Goal: Task Accomplishment & Management: Manage account settings

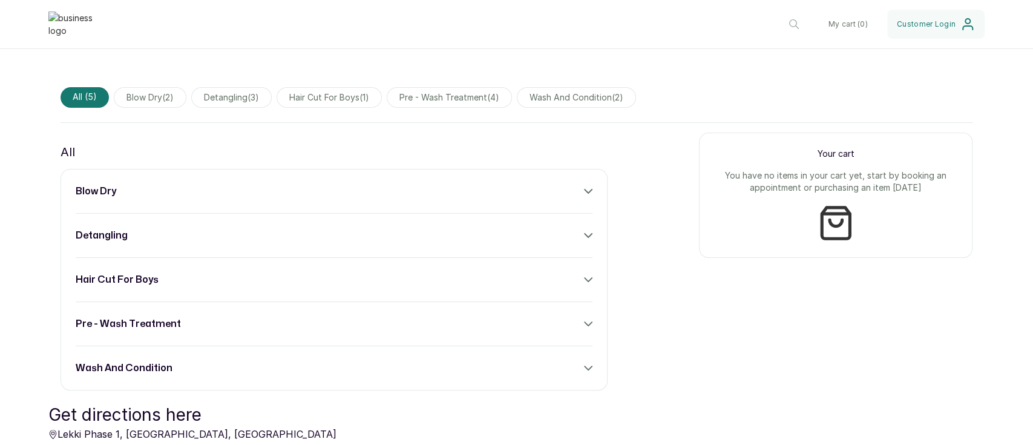
scroll to position [387, 0]
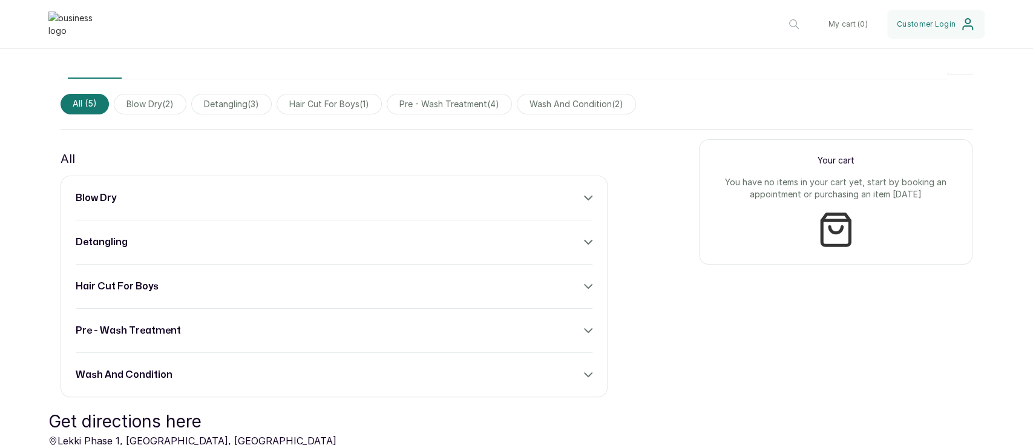
click at [624, 221] on div "All blow dry detangling hair cut for boys pre - wash treatment wash and conditi…" at bounding box center [517, 263] width 912 height 268
click at [629, 185] on div "All blow dry detangling hair cut for boys pre - wash treatment wash and conditi…" at bounding box center [517, 263] width 912 height 268
click at [602, 186] on div "All blow dry detangling hair cut for boys pre - wash treatment wash and conditi…" at bounding box center [517, 263] width 912 height 268
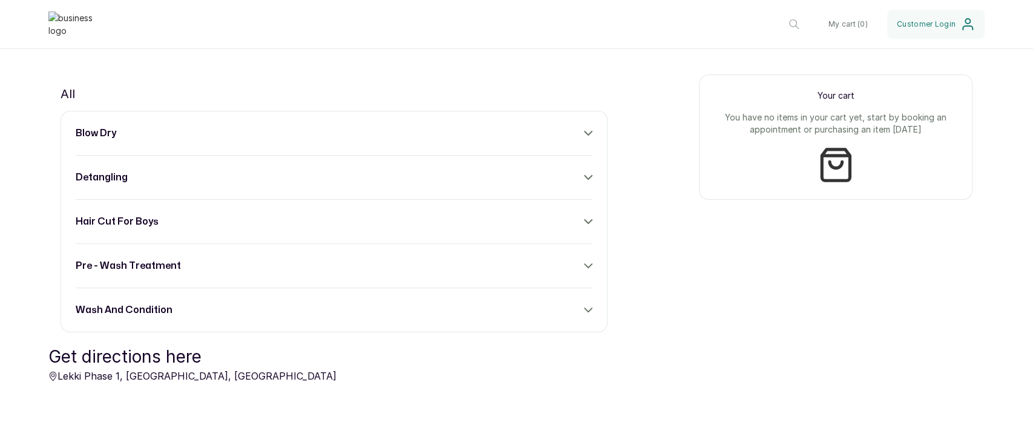
scroll to position [484, 0]
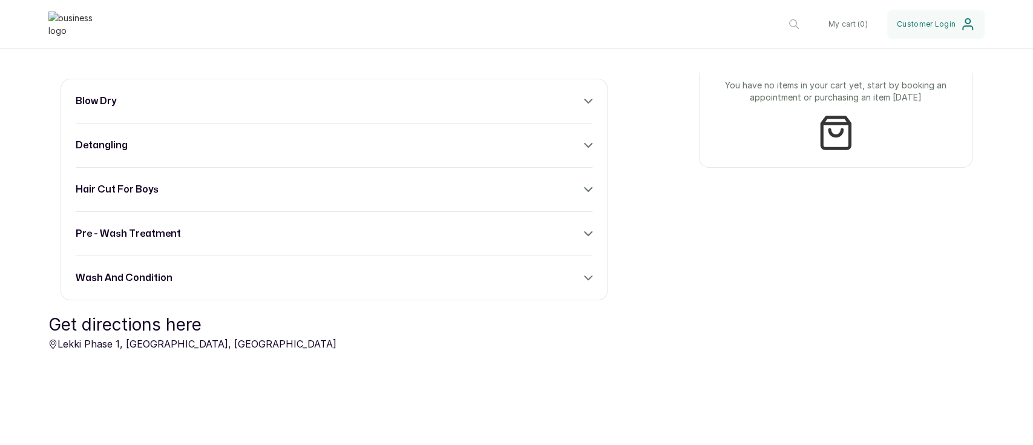
click at [556, 105] on div "blow dry" at bounding box center [334, 101] width 517 height 15
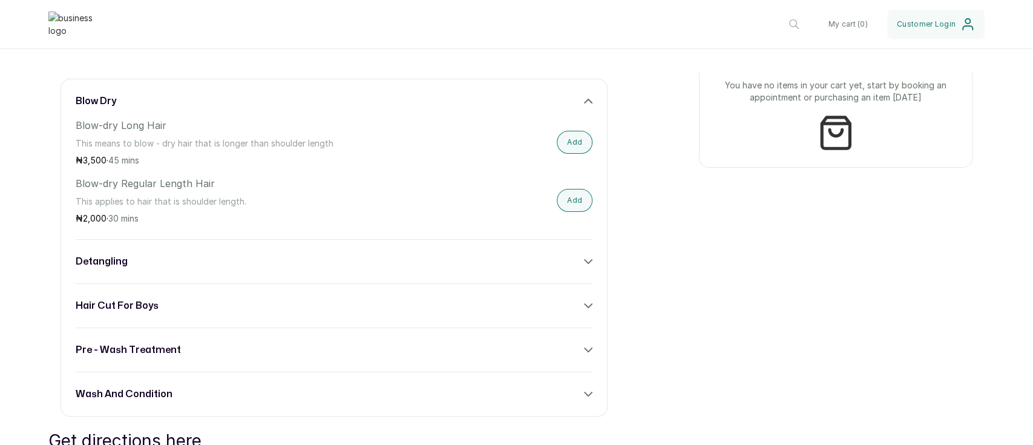
click at [576, 95] on div "blow dry" at bounding box center [334, 101] width 517 height 15
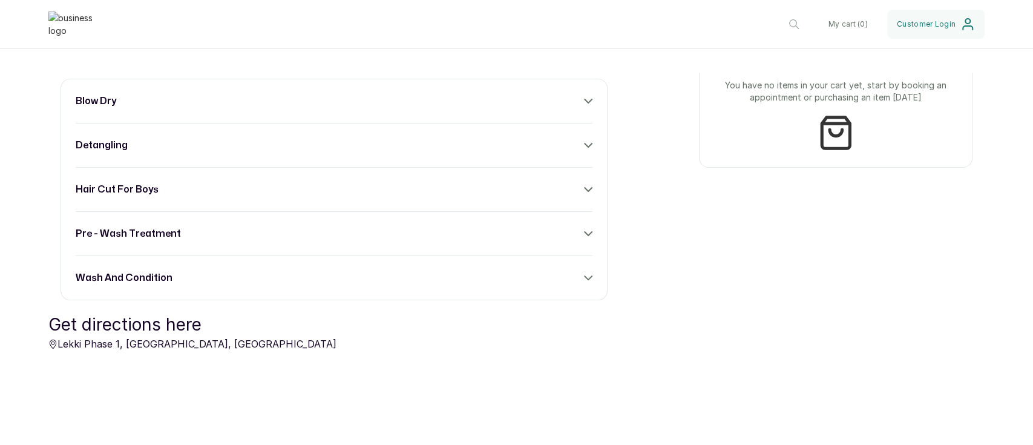
click at [590, 140] on div "blow dry detangling hair cut for boys pre - wash treatment wash and condition" at bounding box center [334, 190] width 547 height 222
click at [586, 140] on div "blow dry detangling hair cut for boys pre - wash treatment wash and condition" at bounding box center [334, 190] width 547 height 222
click at [584, 141] on icon at bounding box center [588, 145] width 8 height 8
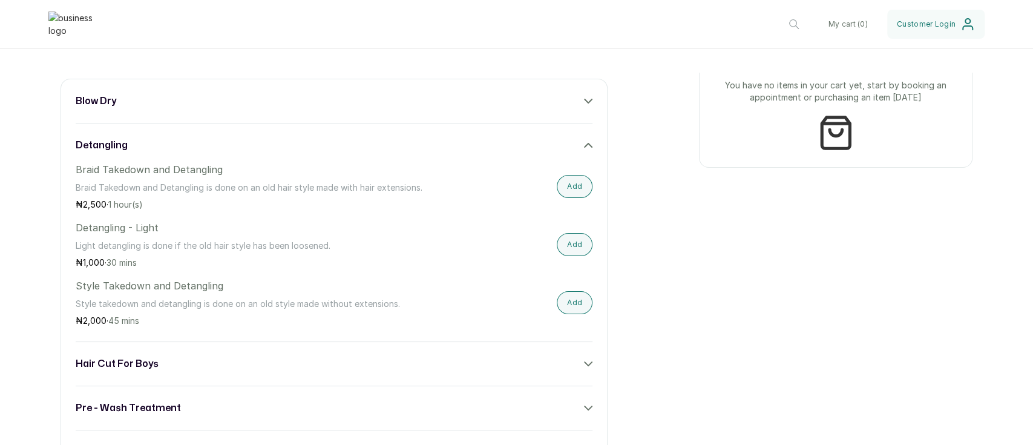
click at [585, 143] on icon at bounding box center [588, 145] width 7 height 4
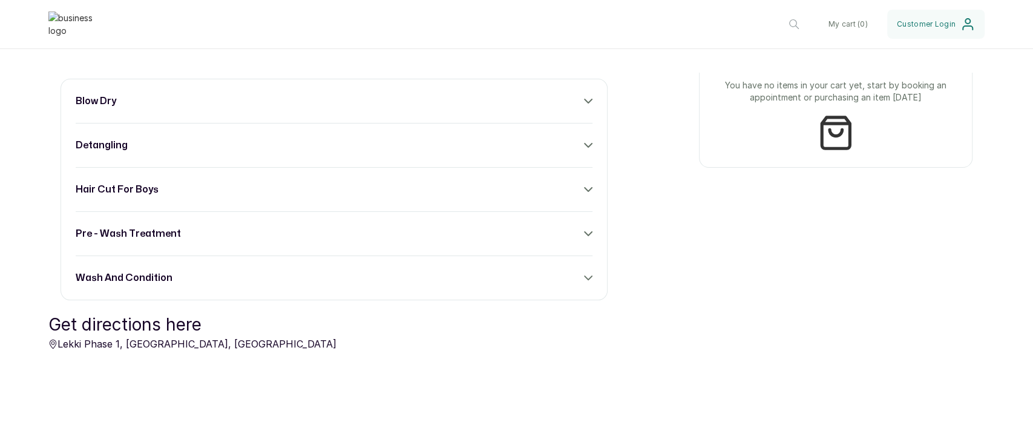
click at [584, 191] on icon at bounding box center [588, 189] width 8 height 8
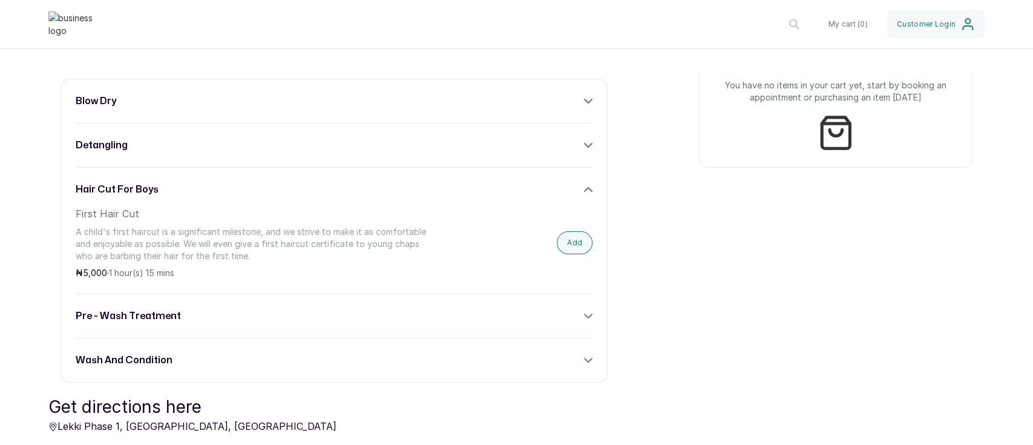
click at [584, 191] on icon at bounding box center [588, 189] width 8 height 8
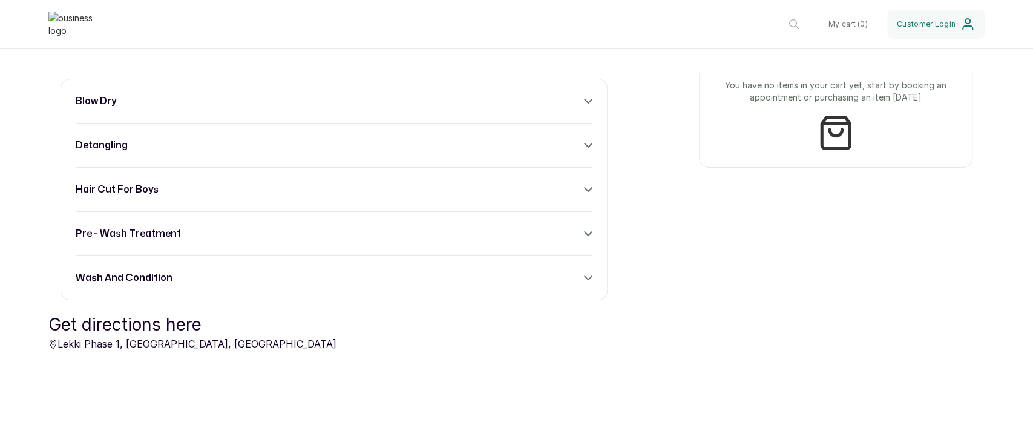
click at [584, 231] on icon at bounding box center [588, 233] width 8 height 8
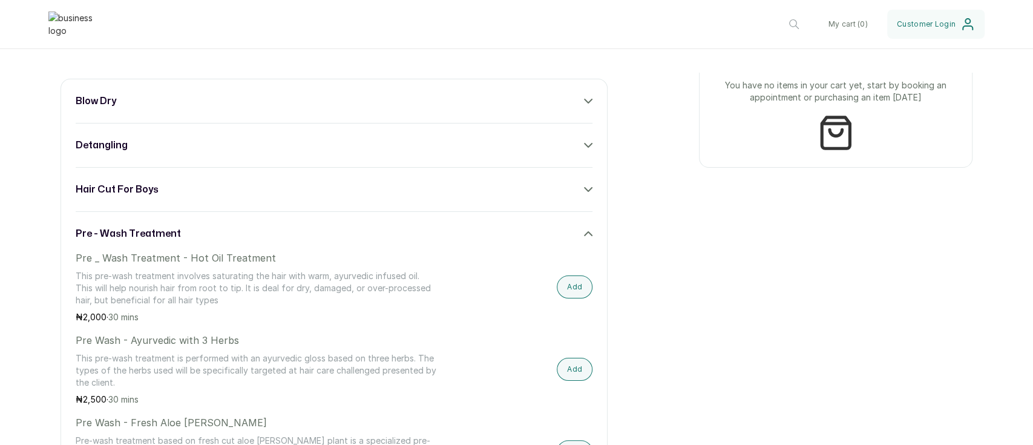
click at [571, 234] on div "pre - wash treatment" at bounding box center [334, 233] width 517 height 15
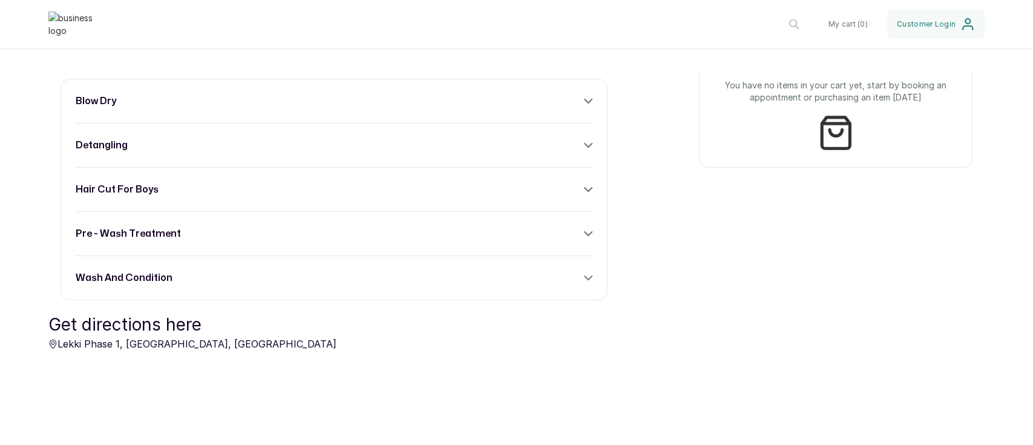
click at [584, 191] on icon at bounding box center [588, 189] width 8 height 8
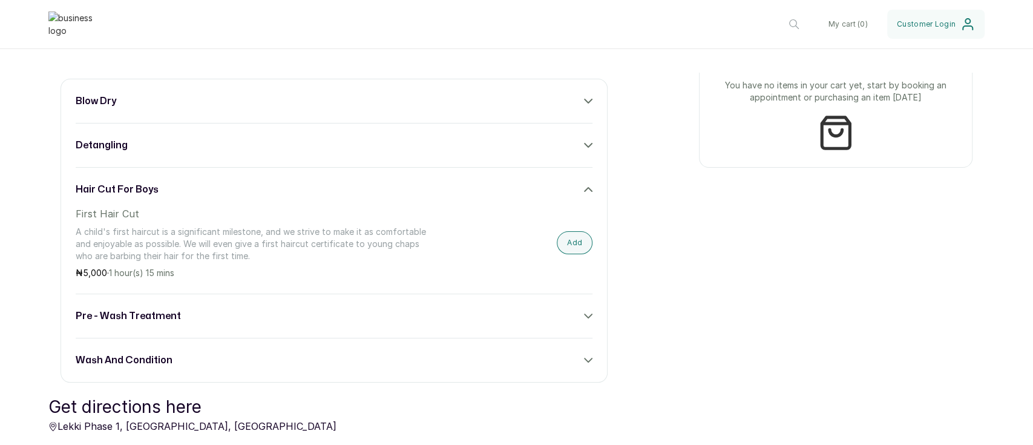
click at [576, 190] on div "hair cut for boys" at bounding box center [334, 189] width 517 height 15
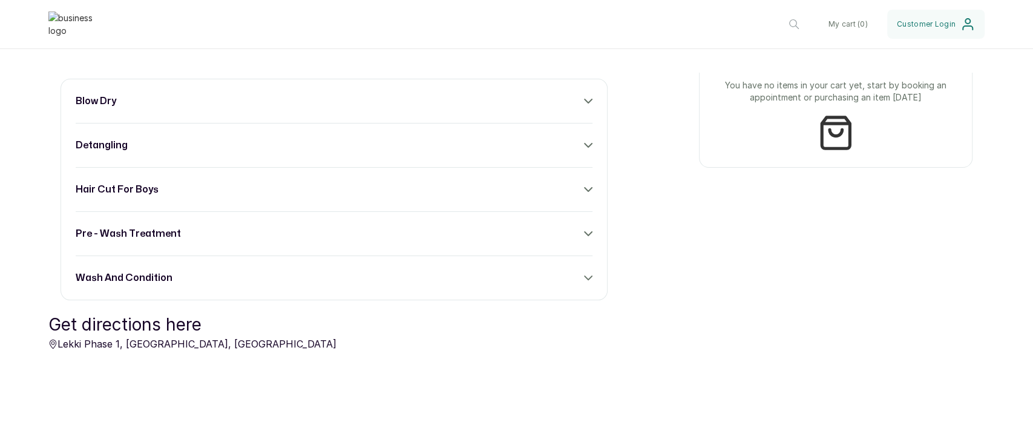
click at [656, 172] on div "All blow dry detangling hair cut for boys pre - wash treatment wash and conditi…" at bounding box center [517, 166] width 912 height 268
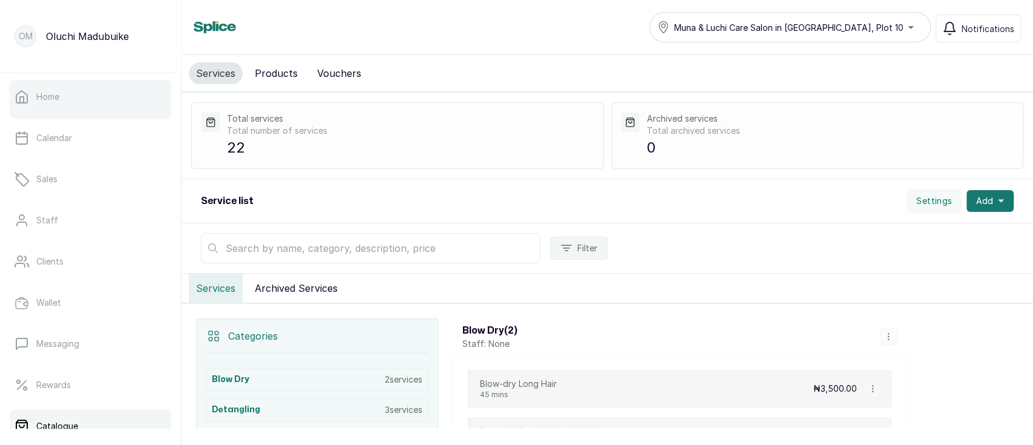
click at [64, 105] on link "Home" at bounding box center [91, 97] width 162 height 34
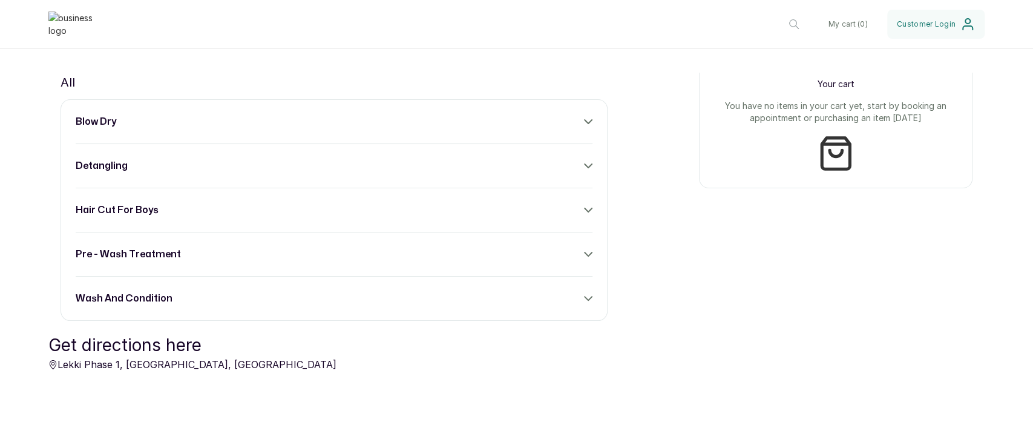
scroll to position [462, 0]
click at [563, 209] on div "hair cut for boys" at bounding box center [334, 212] width 517 height 15
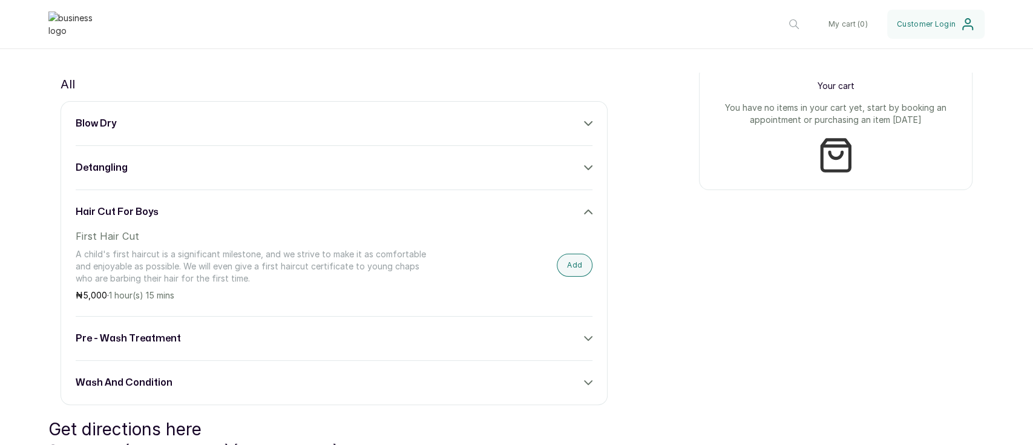
click at [458, 283] on div "First Hair Cut A child's first haircut is a significant milestone, and we striv…" at bounding box center [334, 265] width 517 height 73
click at [584, 216] on div "hair cut for boys" at bounding box center [334, 212] width 517 height 15
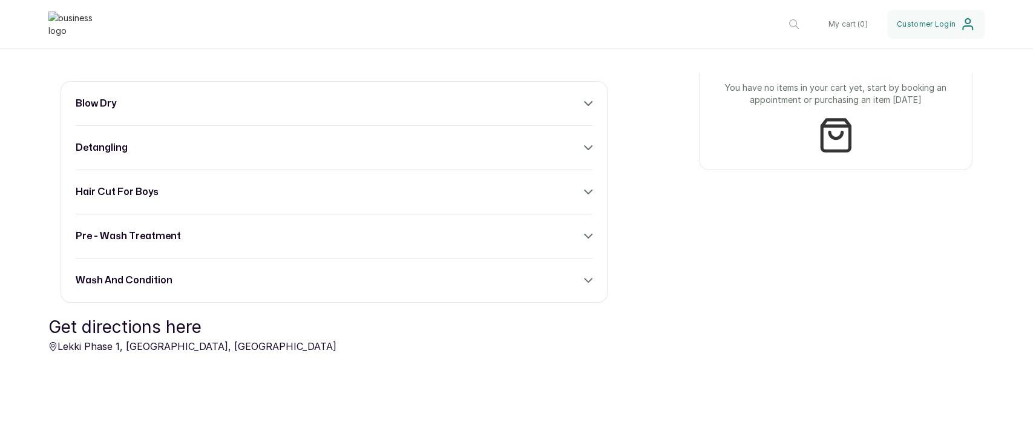
scroll to position [427, 0]
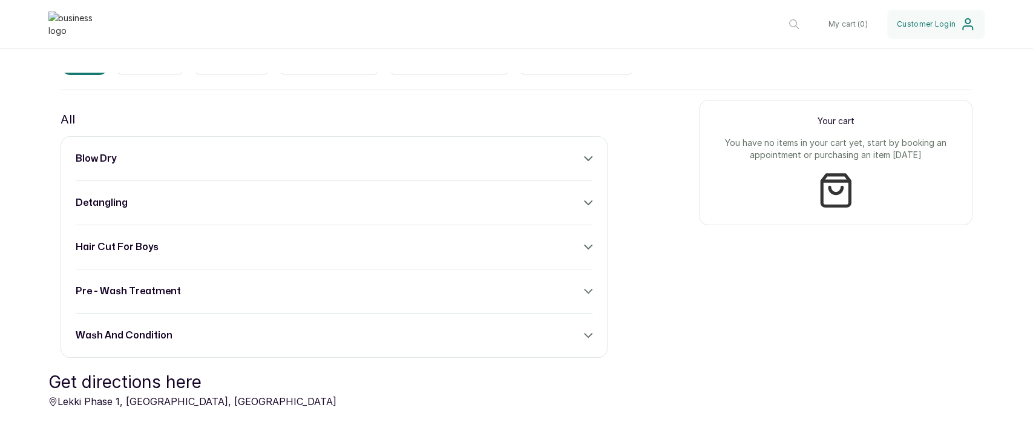
click at [591, 252] on div "blow dry detangling hair cut for boys pre - wash treatment wash and condition" at bounding box center [334, 247] width 547 height 222
click at [570, 249] on div "hair cut for boys" at bounding box center [334, 247] width 517 height 15
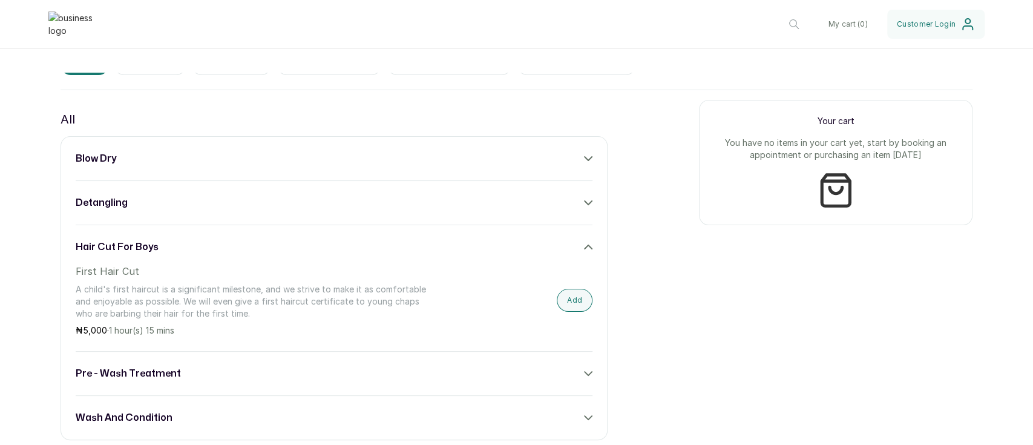
click at [570, 249] on div "hair cut for boys" at bounding box center [334, 247] width 517 height 15
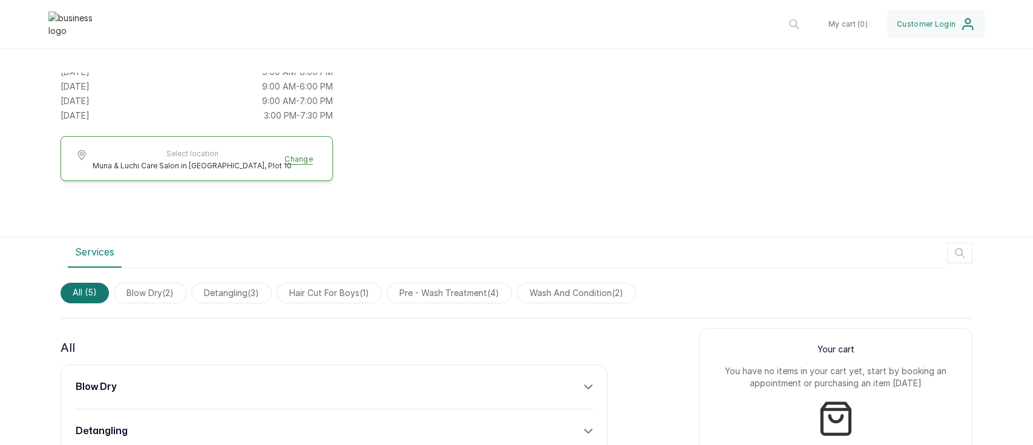
scroll to position [197, 0]
click at [326, 297] on span "hair cut for boys ( 1 )" at bounding box center [329, 294] width 105 height 21
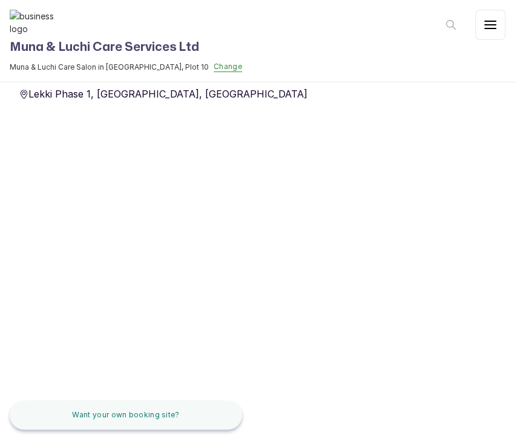
scroll to position [412, 0]
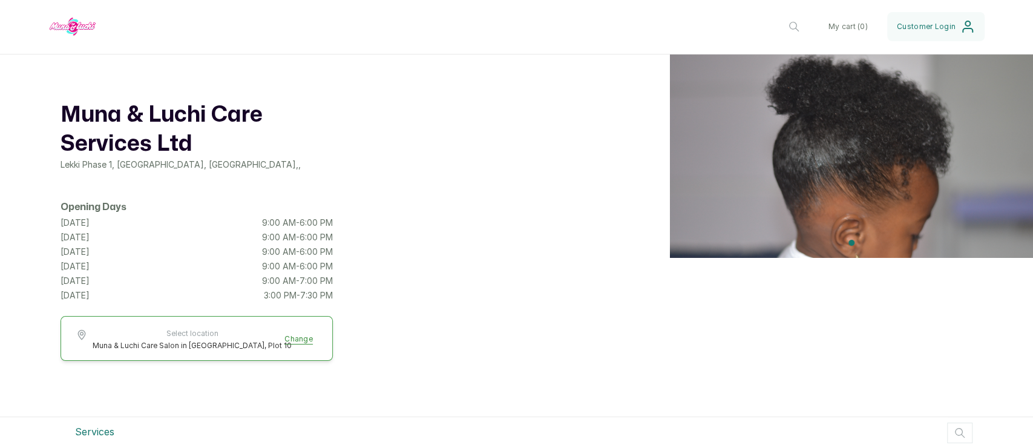
click at [849, 240] on label at bounding box center [852, 243] width 6 height 6
click at [849, 240] on input "radio" at bounding box center [849, 240] width 0 height 0
click at [700, 140] on img at bounding box center [851, 156] width 363 height 204
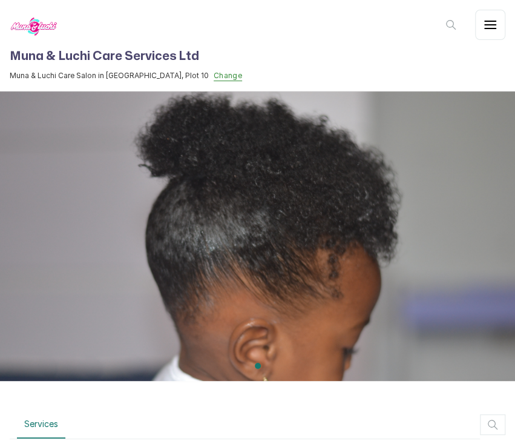
click at [496, 35] on button "button" at bounding box center [490, 25] width 30 height 30
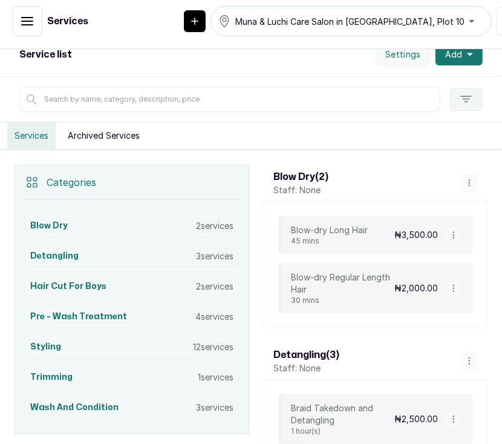
scroll to position [134, 0]
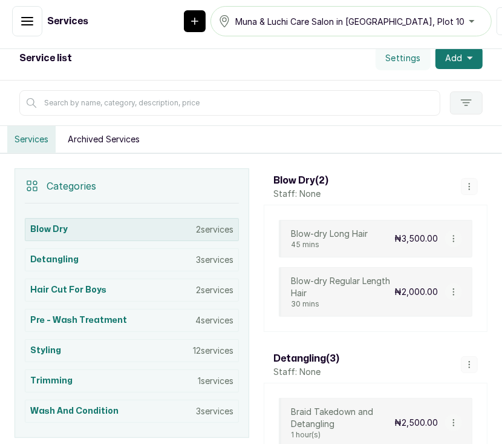
click at [182, 219] on div "Blow Dry 2 services" at bounding box center [132, 229] width 214 height 23
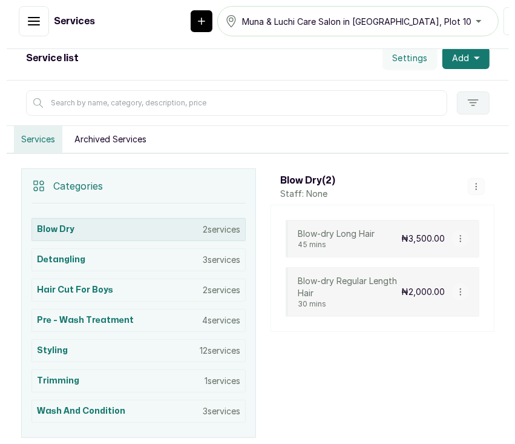
scroll to position [189, 0]
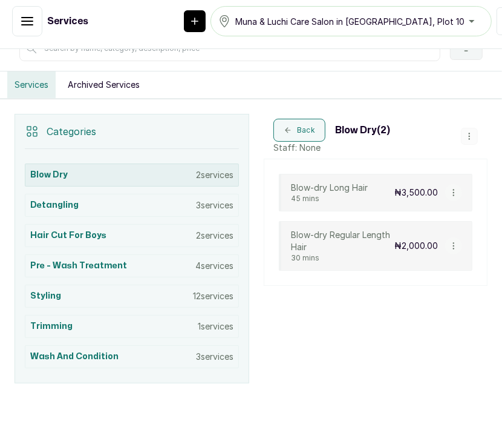
click at [99, 174] on div "Blow Dry 2 services" at bounding box center [132, 174] width 214 height 23
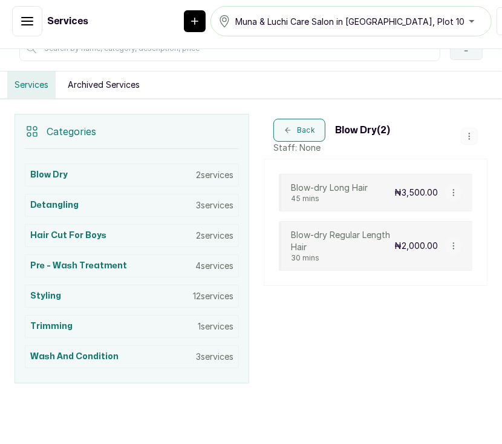
click at [357, 191] on p "Blow-dry Long Hair" at bounding box center [329, 188] width 77 height 12
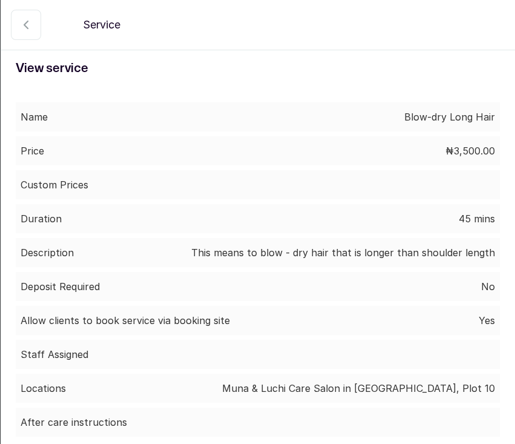
click at [16, 114] on div "Name Blow-dry Long Hair" at bounding box center [258, 116] width 484 height 29
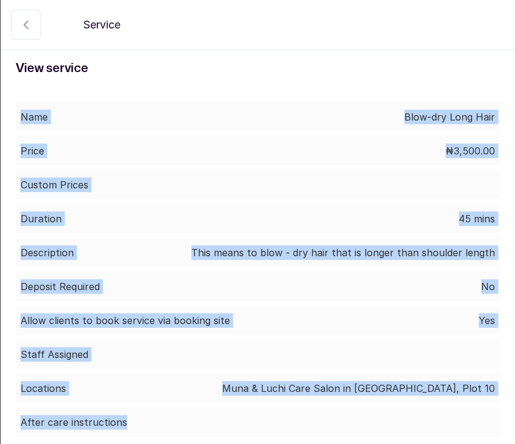
scroll to position [56, 0]
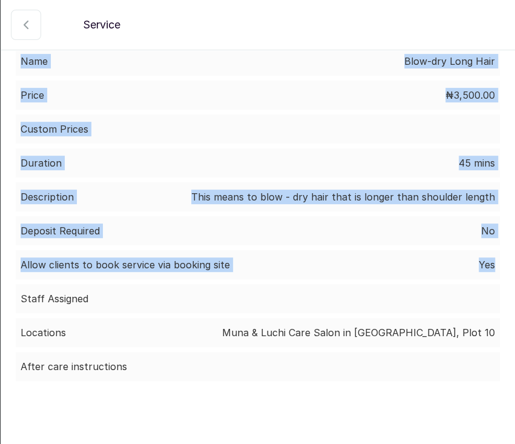
drag, startPoint x: 20, startPoint y: 114, endPoint x: 494, endPoint y: 261, distance: 496.3
click at [494, 261] on div "Name Blow-dry Long Hair Price ₦3,500.00 Custom Prices Duration 45 mins Descript…" at bounding box center [257, 213] width 513 height 363
copy div "Name Blow-dry Long Hair Price ₦3,500.00 Custom Prices Duration 45 mins Descript…"
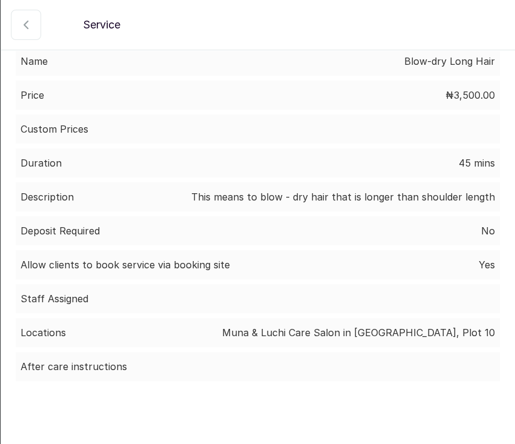
click at [321, 368] on div "After care instructions" at bounding box center [258, 366] width 484 height 29
click at [28, 27] on icon "button" at bounding box center [26, 25] width 15 height 15
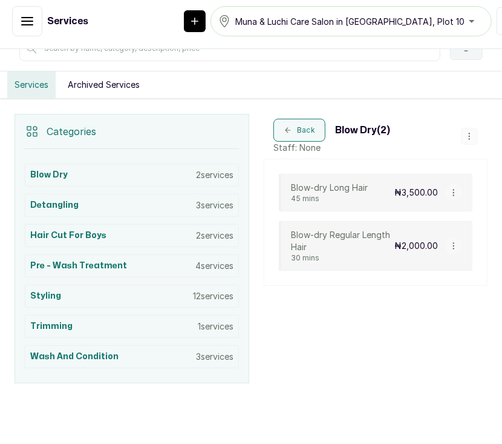
click at [338, 254] on p "30 mins" at bounding box center [343, 258] width 104 height 10
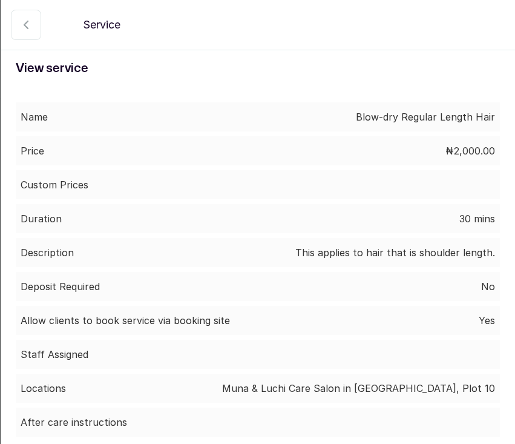
click at [25, 29] on icon "button" at bounding box center [26, 25] width 15 height 15
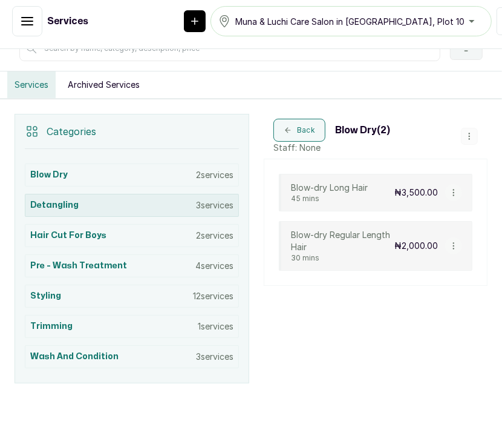
click at [87, 203] on div "Detangling 3 services" at bounding box center [132, 205] width 214 height 23
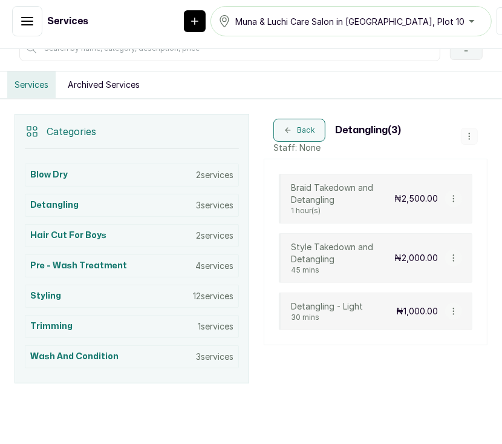
click at [339, 317] on p "30 mins" at bounding box center [327, 317] width 72 height 10
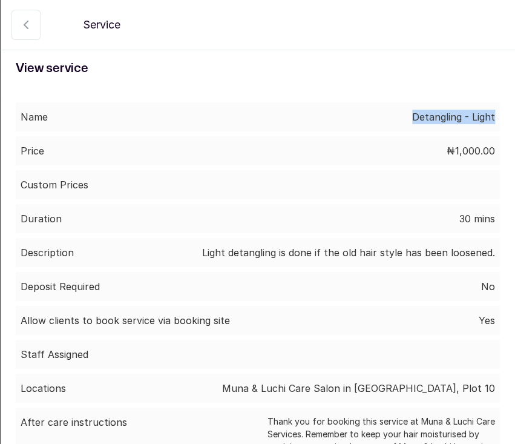
drag, startPoint x: 401, startPoint y: 116, endPoint x: 488, endPoint y: 105, distance: 87.8
click at [488, 105] on div "Name Detangling - Light Price ₦1,000.00 Custom Prices Duration 30 mins Descript…" at bounding box center [257, 288] width 513 height 400
copy p "Detangling - Light"
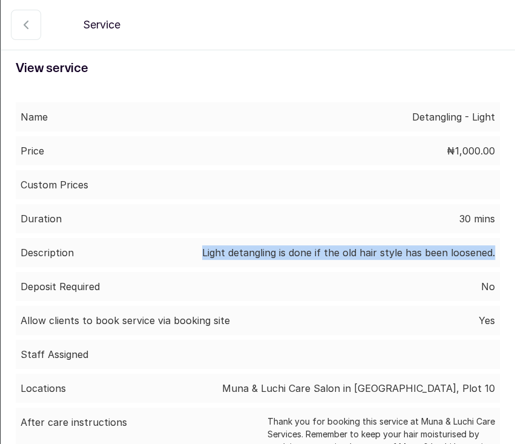
drag, startPoint x: 196, startPoint y: 254, endPoint x: 496, endPoint y: 257, distance: 300.2
click at [496, 257] on div "Name Detangling - Light Price ₦1,000.00 Custom Prices Duration 30 mins Descript…" at bounding box center [257, 288] width 513 height 400
copy p "Light detangling is done if the old hair style has been loosened."
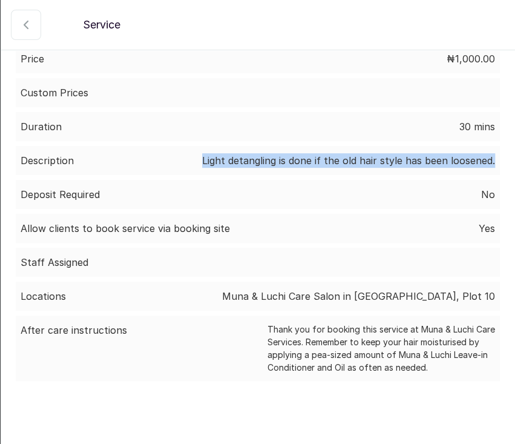
scroll to position [0, 0]
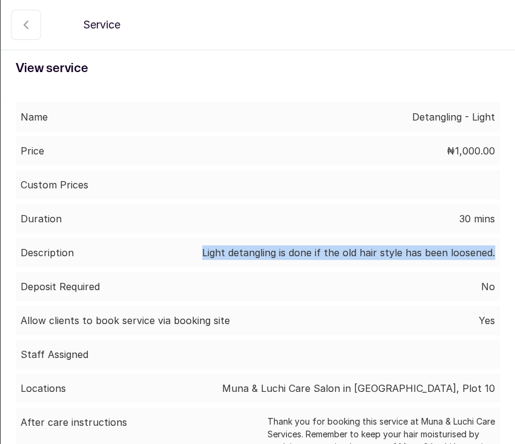
click at [29, 34] on button "button" at bounding box center [26, 25] width 30 height 30
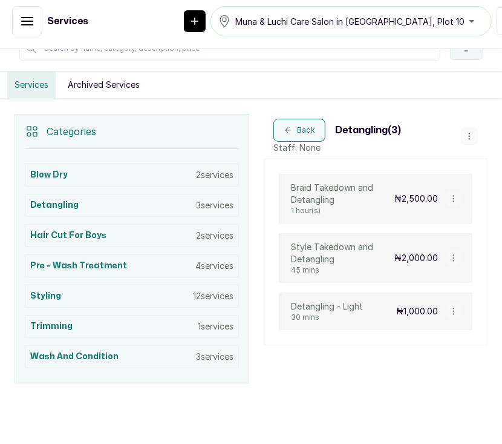
click at [326, 269] on p "45 mins" at bounding box center [343, 270] width 104 height 10
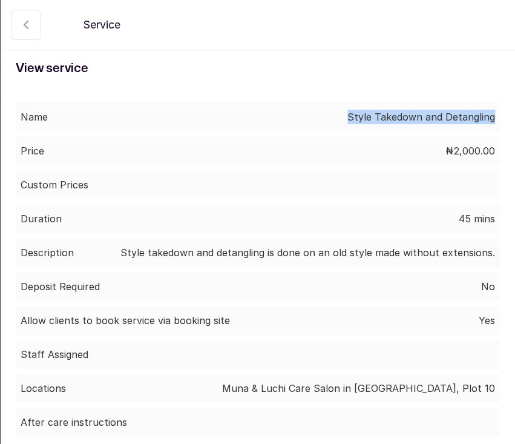
drag, startPoint x: 340, startPoint y: 116, endPoint x: 484, endPoint y: 117, distance: 144.7
click at [484, 117] on div "Name Style Takedown and Detangling" at bounding box center [258, 116] width 484 height 29
copy p "Style Takedown and Detangling"
click at [140, 257] on p "Style takedown and detangling is done on an old style made without extensions." at bounding box center [307, 252] width 375 height 15
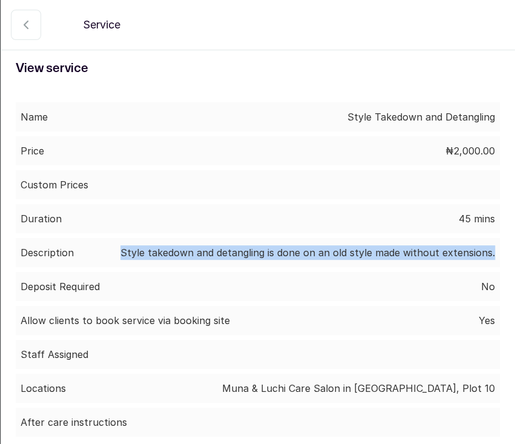
drag, startPoint x: 117, startPoint y: 249, endPoint x: 490, endPoint y: 251, distance: 373.5
click at [490, 251] on div "Name Style Takedown and Detangling Price ₦2,000.00 Custom Prices Duration 45 mi…" at bounding box center [257, 269] width 513 height 363
copy p "Style takedown and detangling is done on an old style made without extensions."
click at [20, 25] on icon "button" at bounding box center [26, 25] width 15 height 15
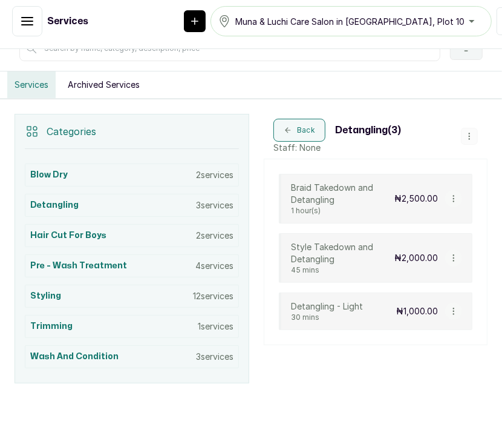
click at [357, 201] on p "Braid Takedown and Detangling" at bounding box center [343, 194] width 104 height 24
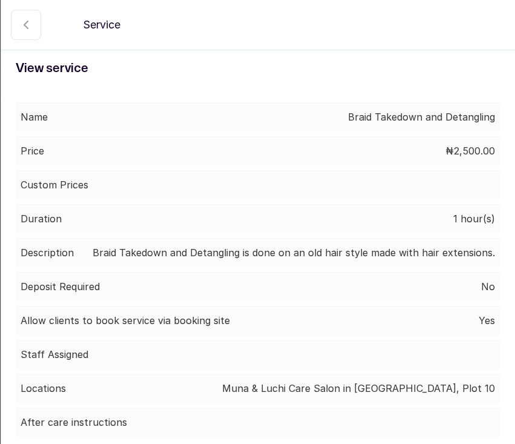
click at [31, 26] on icon "button" at bounding box center [26, 25] width 15 height 15
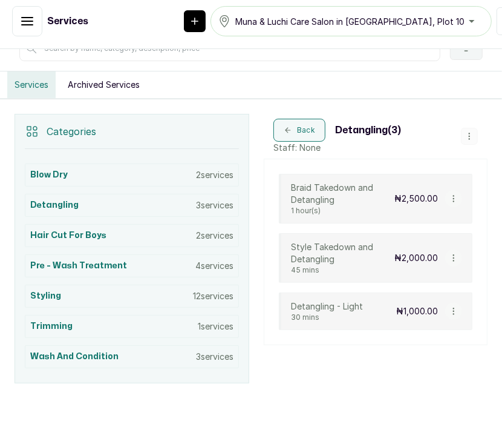
click at [446, 202] on button "button" at bounding box center [454, 198] width 17 height 17
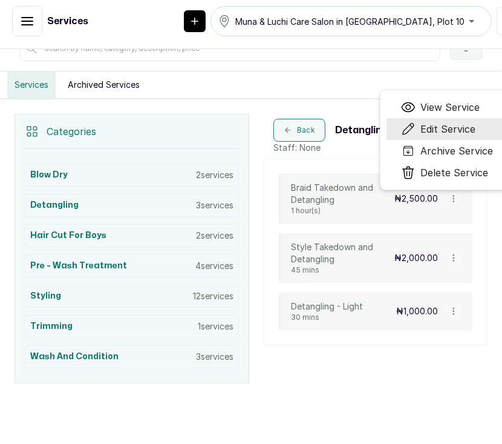
click at [441, 133] on span "Edit Service" at bounding box center [448, 129] width 55 height 15
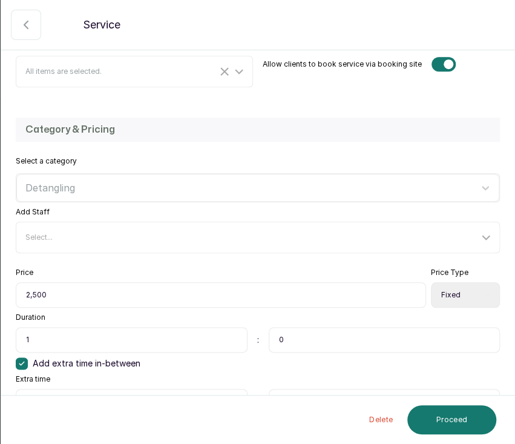
scroll to position [261, 0]
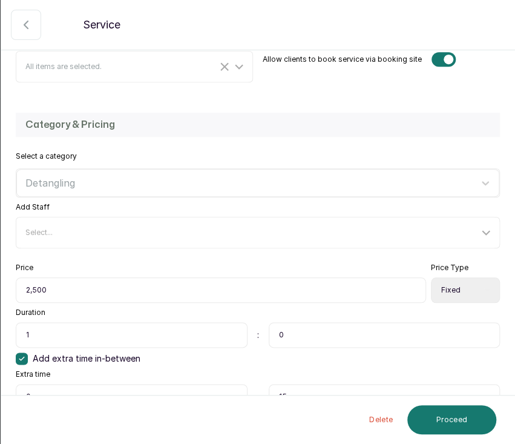
click at [456, 288] on select "Select Price Type Fixed From" at bounding box center [465, 289] width 69 height 25
select select "starting_at"
click at [431, 277] on select "Select Price Type Fixed From" at bounding box center [465, 289] width 69 height 25
click at [452, 416] on button "Proceed" at bounding box center [451, 419] width 89 height 29
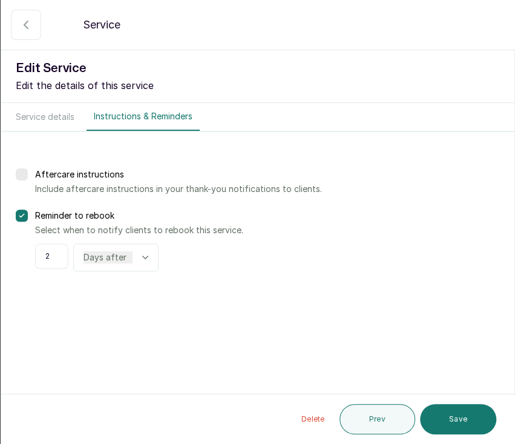
scroll to position [0, 0]
click at [449, 424] on button "Save" at bounding box center [458, 419] width 76 height 30
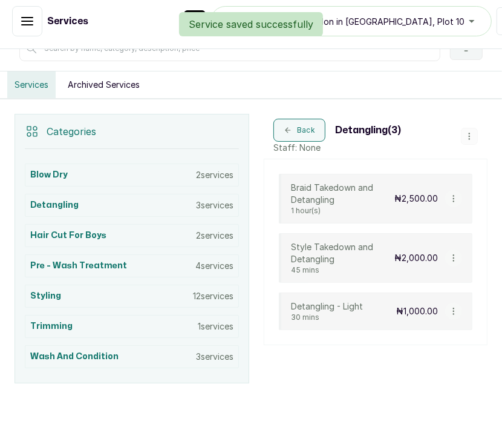
click at [344, 189] on p "Braid Takedown and Detangling" at bounding box center [343, 194] width 104 height 24
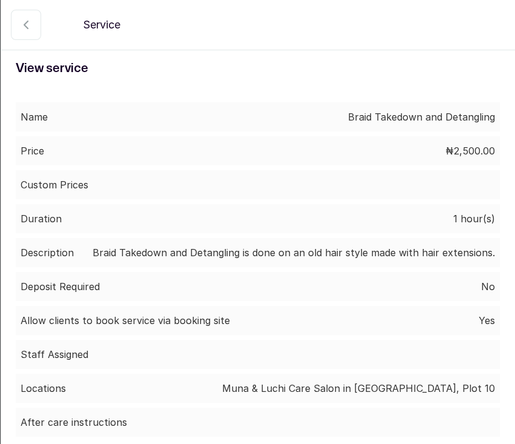
click at [22, 28] on icon "button" at bounding box center [26, 25] width 15 height 15
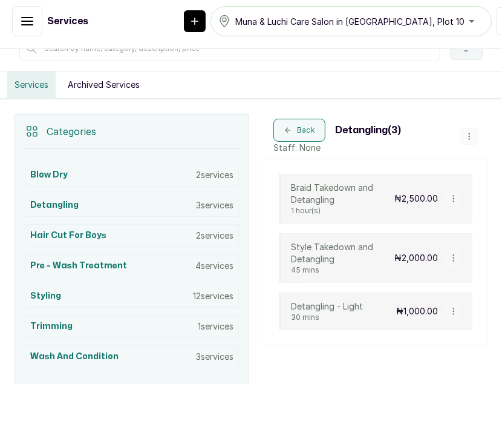
click at [446, 199] on button "button" at bounding box center [454, 198] width 17 height 17
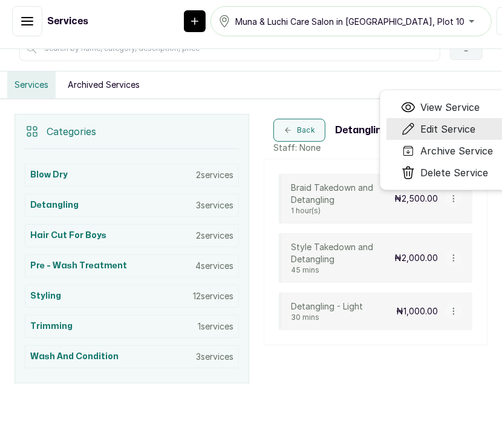
click at [434, 122] on span "Edit Service" at bounding box center [448, 129] width 55 height 15
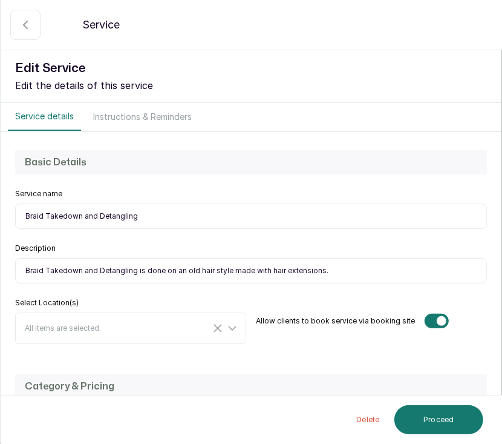
select select "starting_at"
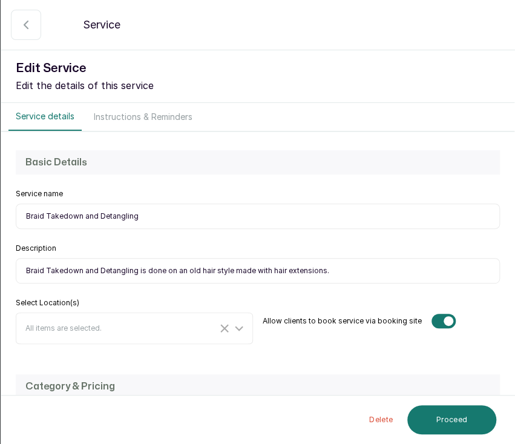
drag, startPoint x: 149, startPoint y: 217, endPoint x: -1, endPoint y: 220, distance: 150.1
click at [0, 220] on html "OM Oluchi Madubuike Home Calendar Sales Staff Clients Wallet Messaging Rewards …" at bounding box center [257, 219] width 515 height 450
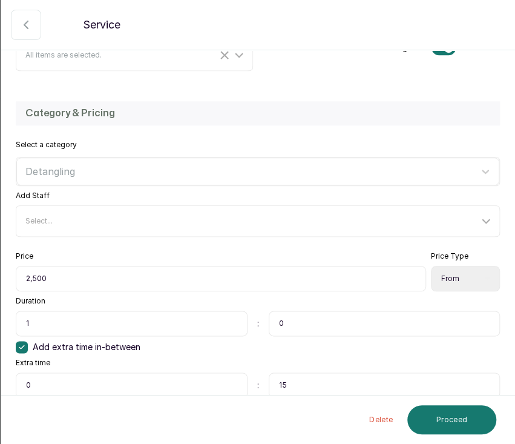
scroll to position [274, 0]
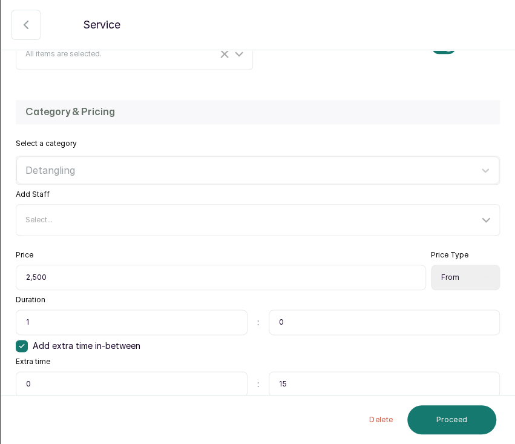
drag, startPoint x: 48, startPoint y: 275, endPoint x: 5, endPoint y: 276, distance: 43.6
click at [5, 276] on div "Category & Pricing Select a category Detangling Add Staff Select... Price 2,500…" at bounding box center [257, 263] width 513 height 350
type input "3,000"
click at [424, 413] on button "Proceed" at bounding box center [451, 419] width 89 height 29
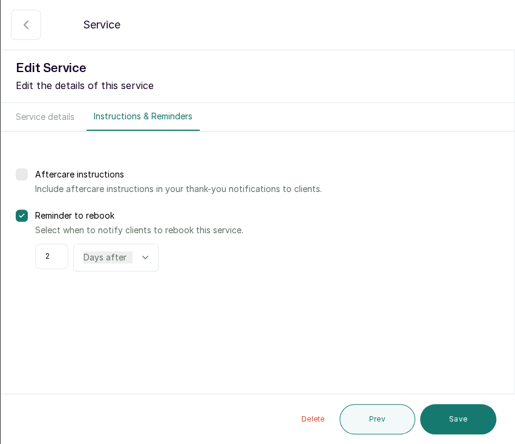
scroll to position [0, 0]
click at [429, 413] on button "Save" at bounding box center [458, 419] width 76 height 30
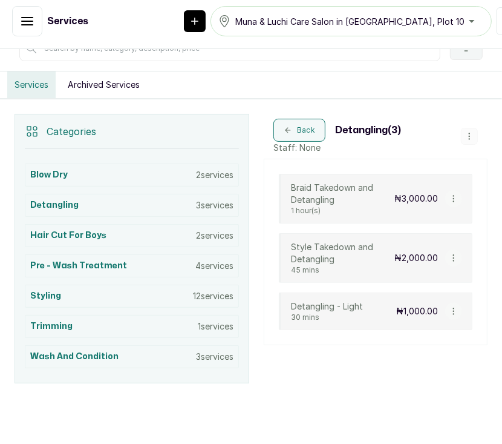
click at [446, 202] on button "button" at bounding box center [454, 198] width 17 height 17
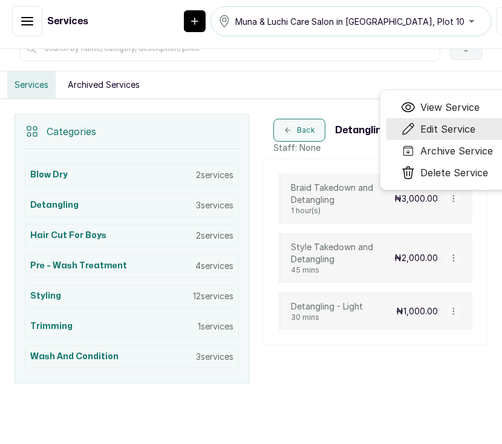
click at [436, 128] on span "Edit Service" at bounding box center [448, 129] width 55 height 15
select select "starting_at"
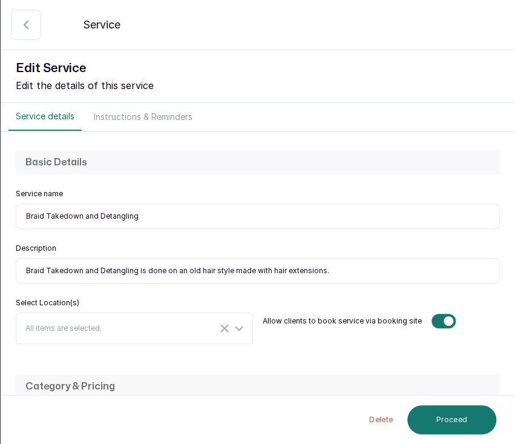
drag, startPoint x: 25, startPoint y: 272, endPoint x: 346, endPoint y: 261, distance: 321.6
click at [346, 261] on input "Braid Takedown and Detangling is done on an old hair style made with hair exten…" at bounding box center [258, 270] width 484 height 25
click at [19, 24] on icon "button" at bounding box center [26, 25] width 15 height 15
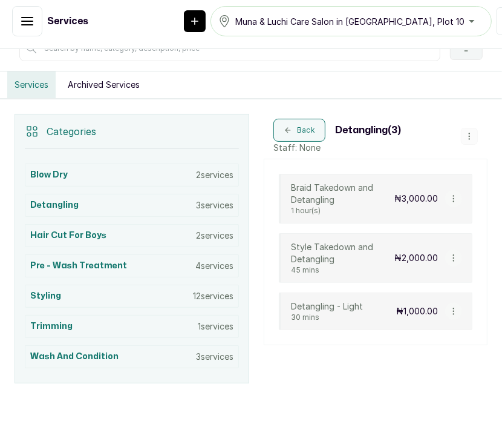
click at [450, 257] on icon "button" at bounding box center [454, 258] width 8 height 8
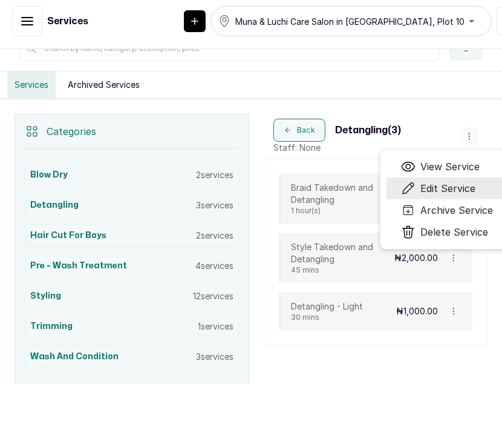
click at [446, 185] on span "Edit Service" at bounding box center [448, 188] width 55 height 15
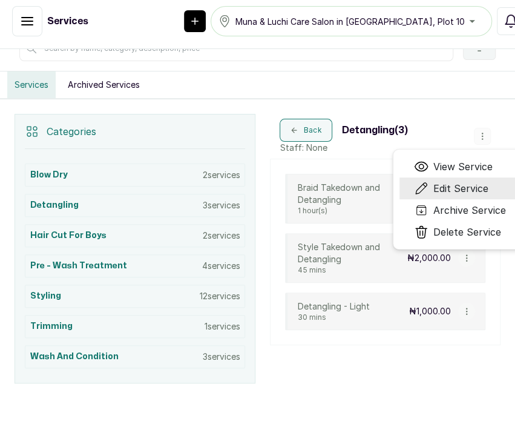
select select "starting_at"
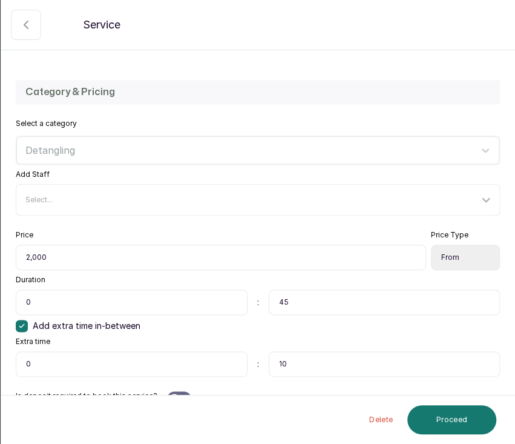
scroll to position [295, 0]
click at [36, 252] on input "2,000" at bounding box center [221, 256] width 410 height 25
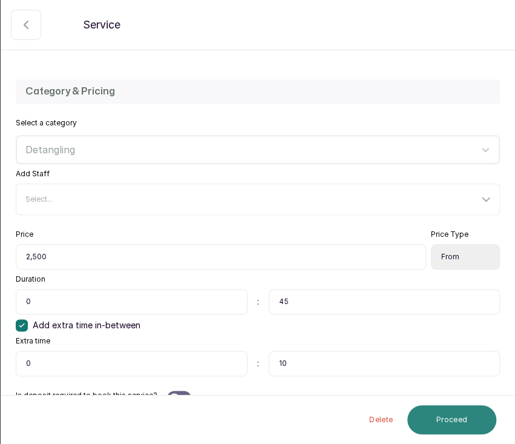
type input "2,500"
click at [447, 424] on button "Proceed" at bounding box center [451, 419] width 89 height 29
select select "weeks"
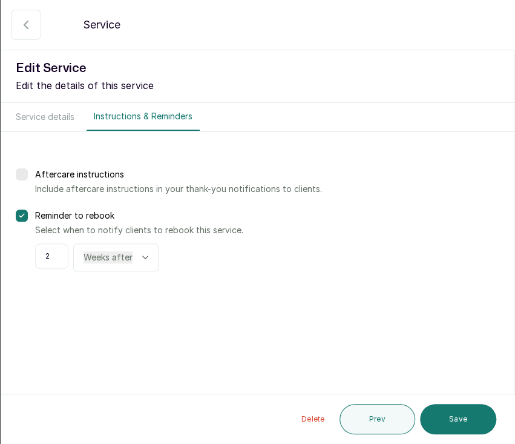
scroll to position [0, 0]
click at [447, 424] on button "Save" at bounding box center [458, 419] width 76 height 30
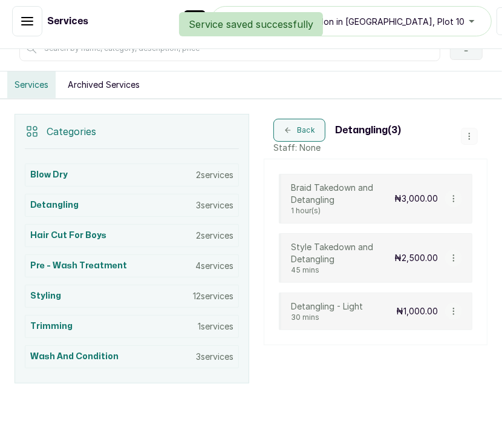
click at [450, 307] on icon "button" at bounding box center [454, 311] width 8 height 8
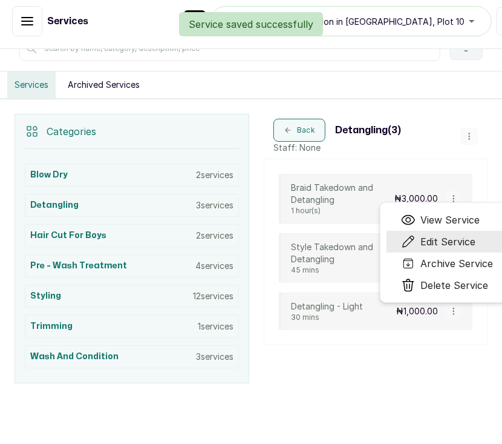
click at [428, 234] on span "Edit Service" at bounding box center [448, 241] width 55 height 15
select select "fixed"
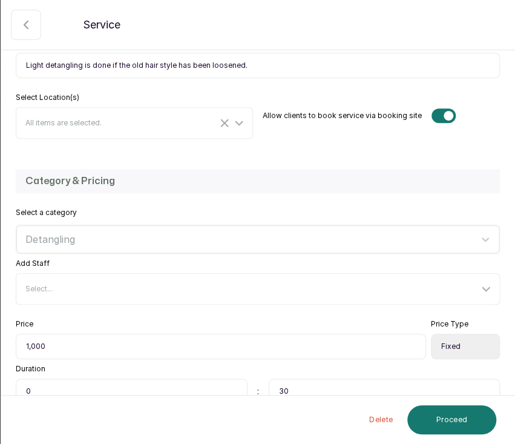
scroll to position [245, 0]
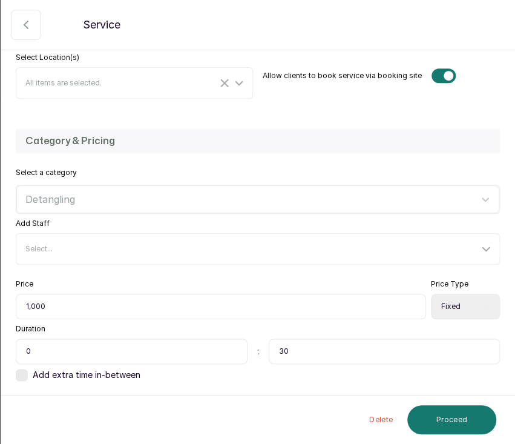
click at [27, 304] on input "1,000" at bounding box center [221, 306] width 410 height 25
type input "0"
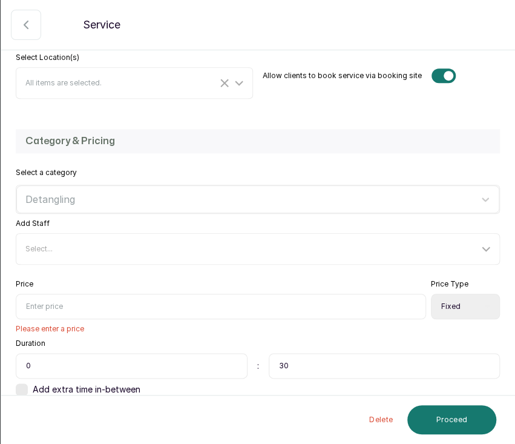
click at [27, 304] on input "text" at bounding box center [221, 306] width 410 height 25
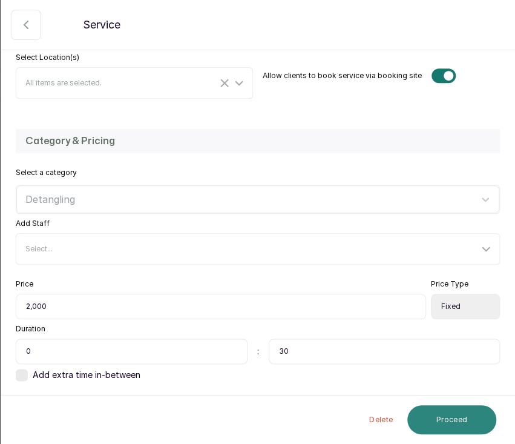
type input "2,000"
click at [431, 419] on button "Proceed" at bounding box center [451, 419] width 89 height 29
select select "weeks"
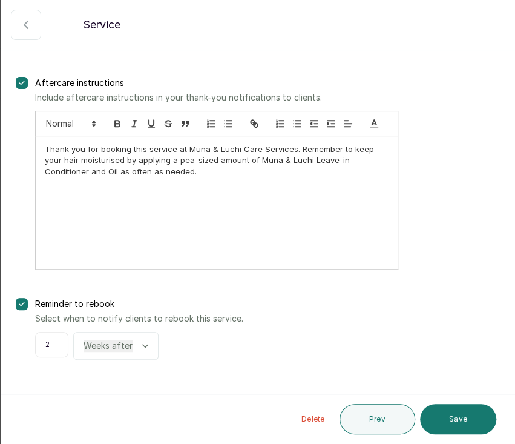
scroll to position [92, 0]
click at [431, 419] on button "Save" at bounding box center [458, 419] width 76 height 30
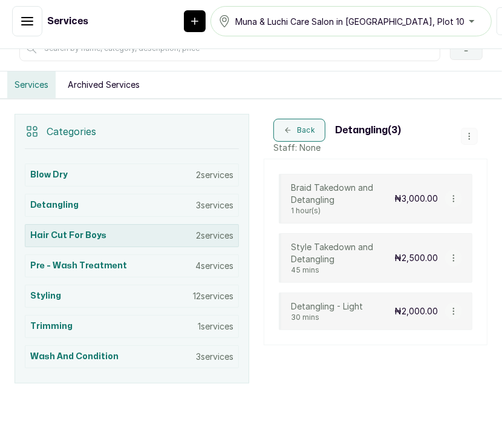
click at [133, 229] on div "Hair Cut for Boys 2 services" at bounding box center [132, 235] width 214 height 23
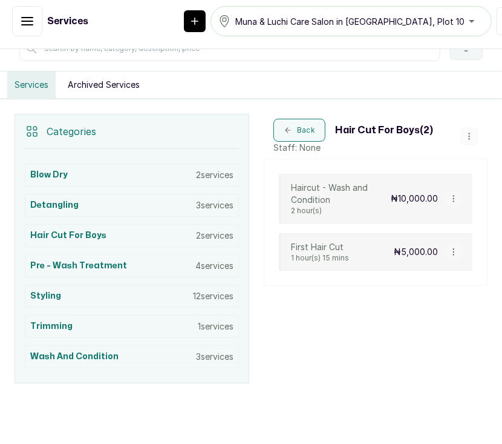
click at [446, 252] on button "button" at bounding box center [454, 251] width 17 height 17
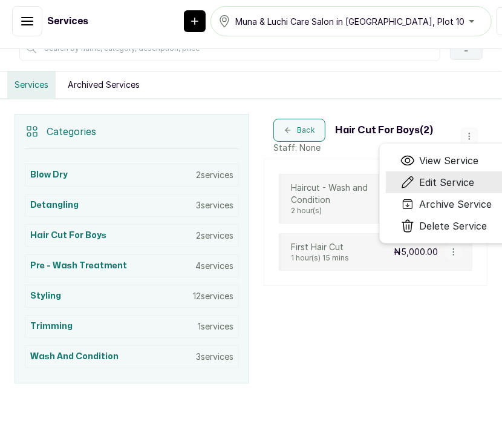
click at [431, 179] on span "Edit Service" at bounding box center [447, 182] width 55 height 15
select select "fixed"
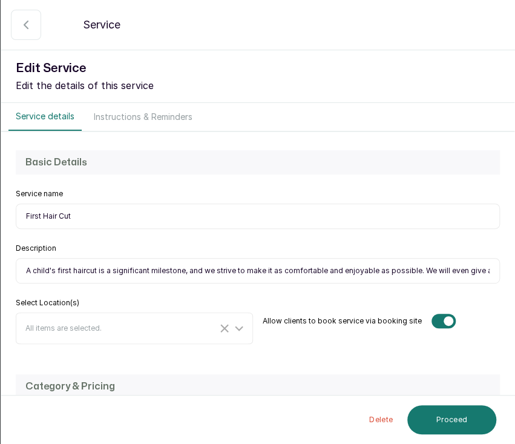
drag, startPoint x: 79, startPoint y: 217, endPoint x: -1, endPoint y: 215, distance: 80.5
click at [0, 215] on html "OM Oluchi Madubuike Home Calendar Sales Staff Clients Wallet Messaging Rewards …" at bounding box center [257, 219] width 515 height 450
drag, startPoint x: 24, startPoint y: 270, endPoint x: 509, endPoint y: 288, distance: 485.2
click at [509, 288] on section "Back Service Edit Service Edit the details of this service Service details Inst…" at bounding box center [258, 222] width 515 height 444
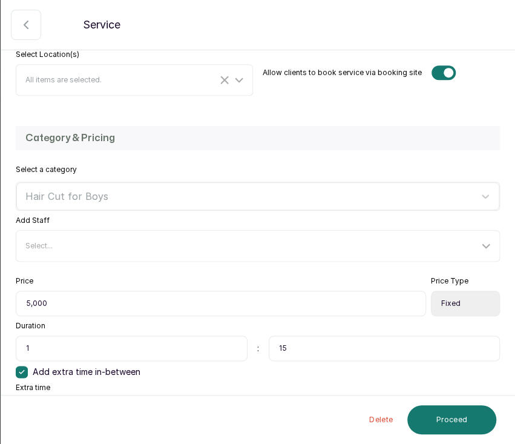
scroll to position [260, 0]
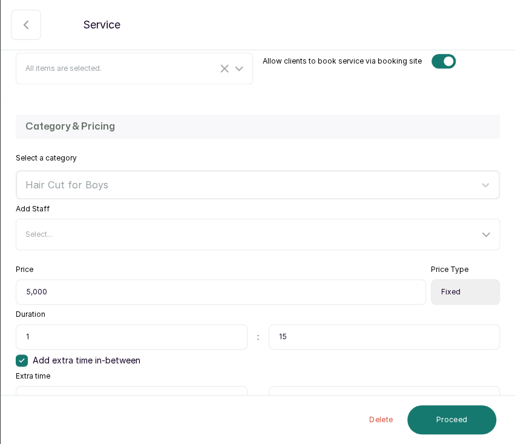
click at [35, 31] on button "button" at bounding box center [26, 25] width 30 height 30
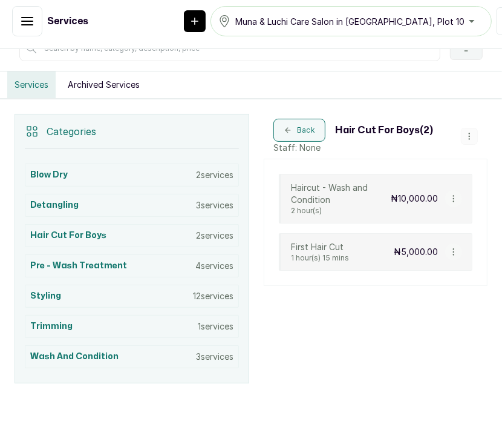
click at [326, 256] on p "1 hour(s) 15 mins" at bounding box center [320, 258] width 58 height 10
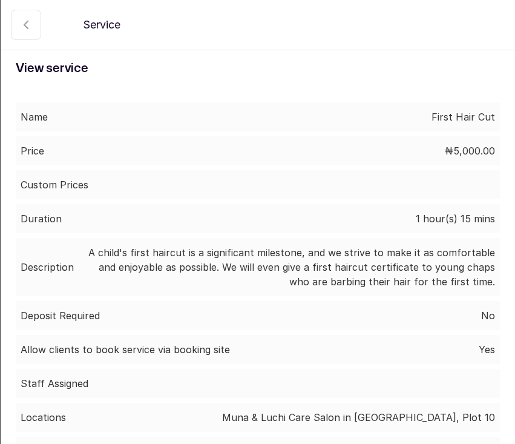
click at [34, 25] on button "button" at bounding box center [26, 25] width 30 height 30
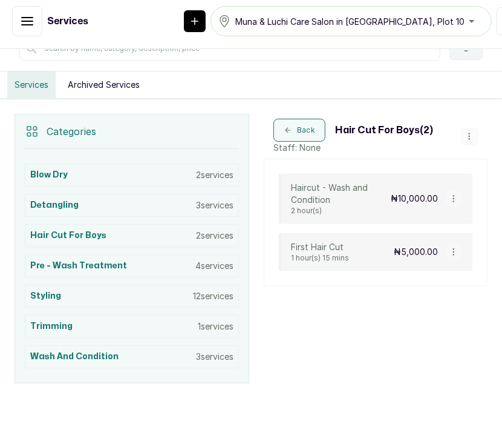
click at [450, 197] on icon "button" at bounding box center [454, 198] width 8 height 8
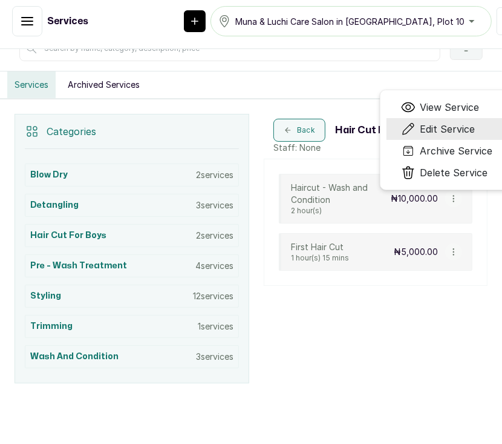
click at [426, 122] on span "Edit Service" at bounding box center [448, 129] width 55 height 15
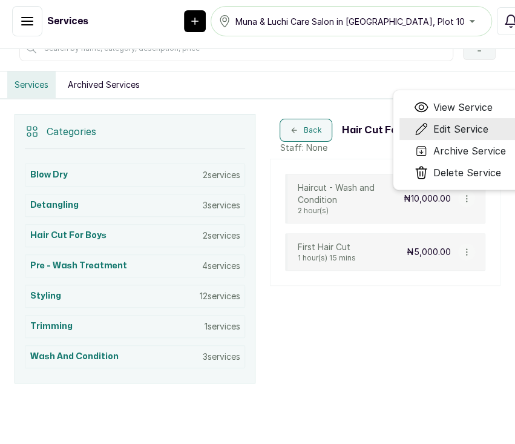
select select "fixed"
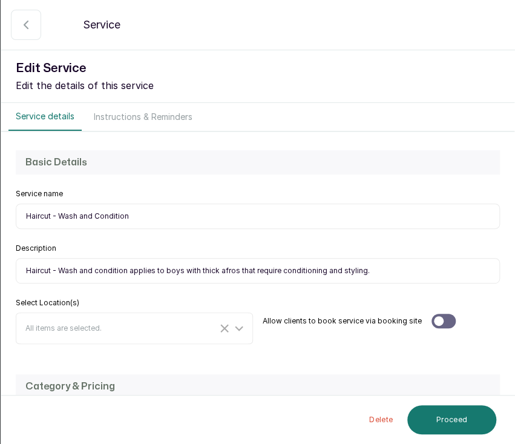
drag, startPoint x: 150, startPoint y: 214, endPoint x: 18, endPoint y: 215, distance: 132.0
click at [18, 215] on input "Haircut - Wash and Condition" at bounding box center [258, 215] width 484 height 25
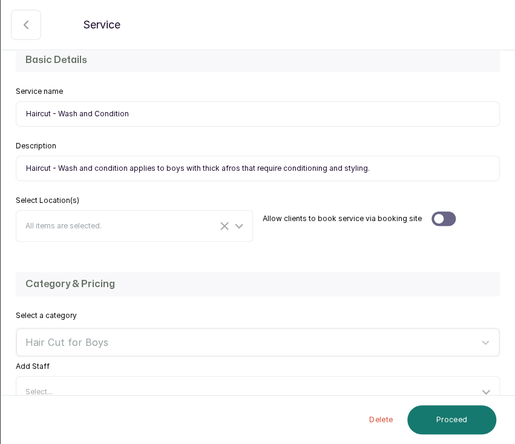
scroll to position [104, 0]
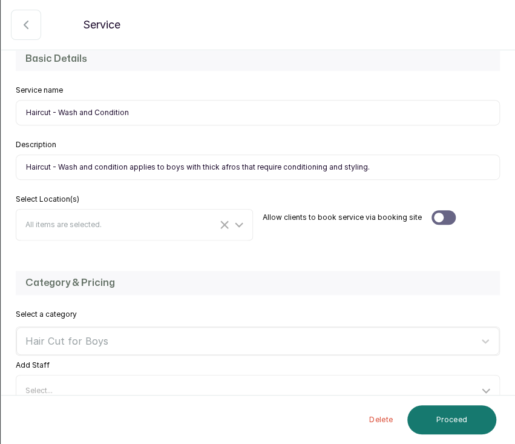
drag, startPoint x: 24, startPoint y: 164, endPoint x: 376, endPoint y: 150, distance: 352.6
click at [376, 150] on div "Description Haircut - Wash and condition applies to boys with thick afros that …" at bounding box center [258, 160] width 484 height 40
drag, startPoint x: 508, startPoint y: 278, endPoint x: 456, endPoint y: 260, distance: 55.1
click at [456, 260] on div "Category & Pricing Select a category Hair Cut for Boys Add Staff Select... Pric…" at bounding box center [257, 433] width 513 height 350
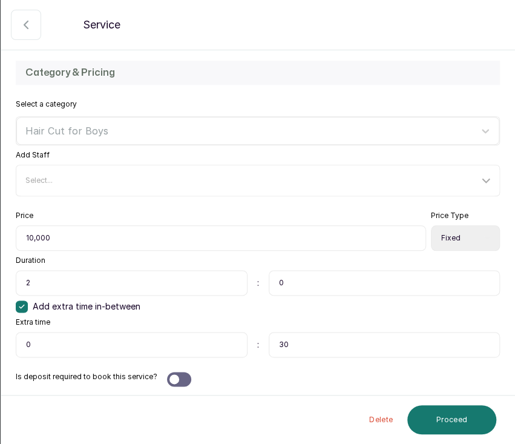
scroll to position [315, 0]
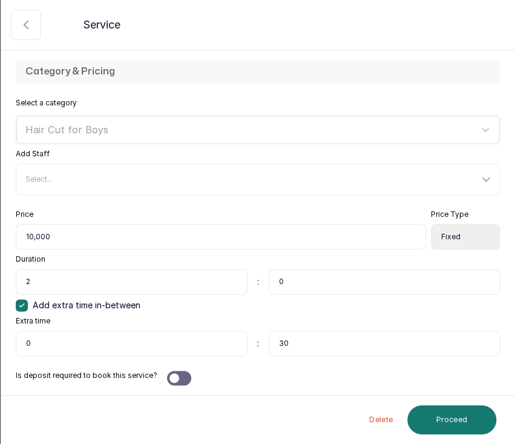
click at [21, 30] on icon "button" at bounding box center [26, 25] width 15 height 15
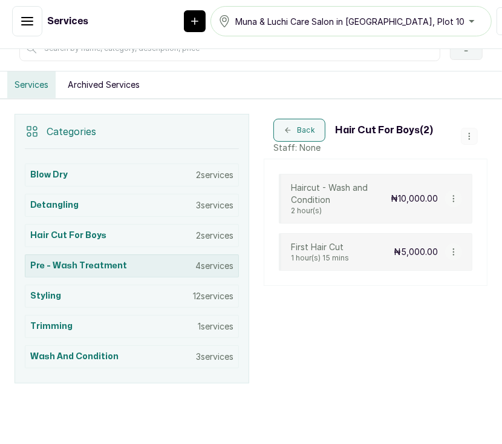
click at [116, 265] on h3 "Pre - Wash Treatment" at bounding box center [78, 266] width 97 height 12
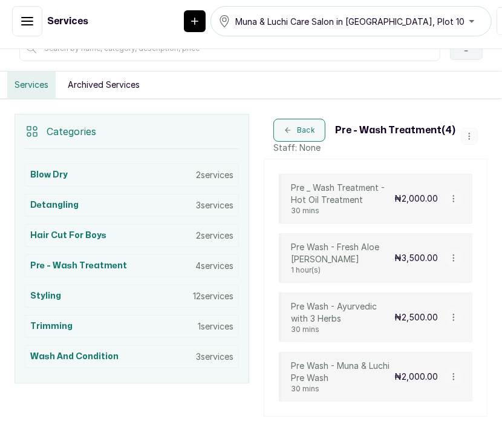
click at [366, 375] on p "Pre Wash - Muna & Luchi Pre Wash" at bounding box center [343, 372] width 104 height 24
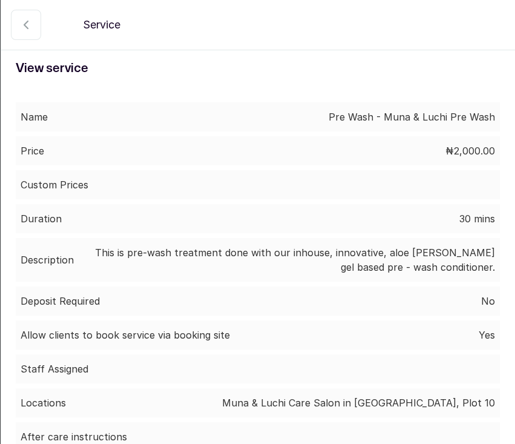
click at [22, 21] on icon "button" at bounding box center [26, 25] width 15 height 15
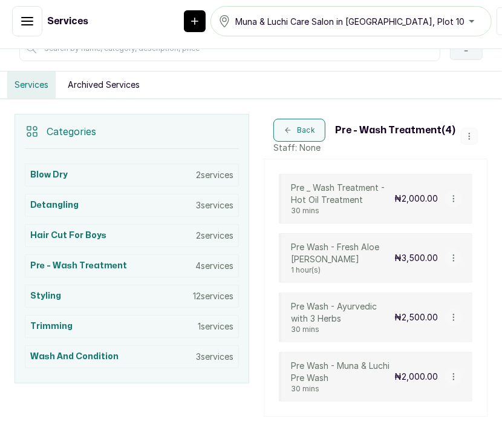
click at [446, 379] on button "button" at bounding box center [454, 376] width 17 height 17
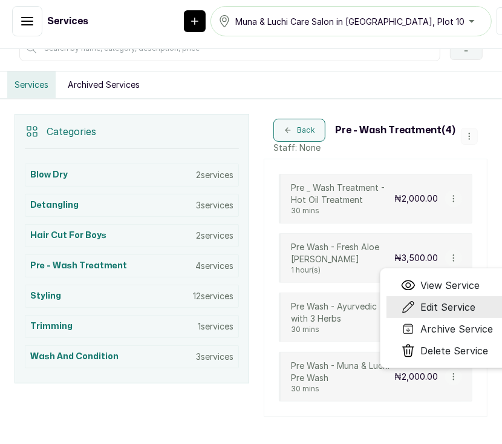
click at [447, 305] on span "Edit Service" at bounding box center [448, 307] width 55 height 15
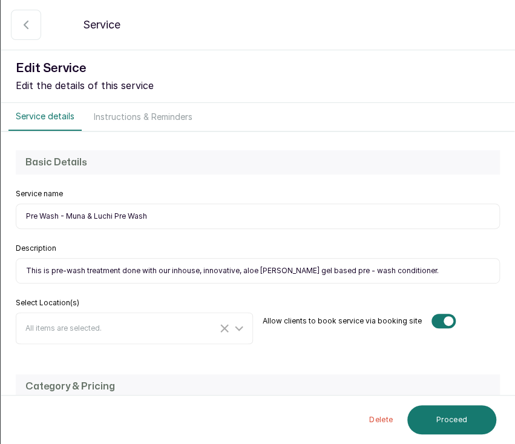
drag, startPoint x: 165, startPoint y: 213, endPoint x: 2, endPoint y: 202, distance: 163.2
click at [2, 202] on div "Basic Details Service name Pre Wash - Muna & Luchi Pre Wash Description This is…" at bounding box center [257, 247] width 513 height 230
click at [24, 269] on input "This is pre-wash treatment done with our inhouse, innovative, aloe vera gel bas…" at bounding box center [258, 270] width 484 height 25
drag, startPoint x: 24, startPoint y: 269, endPoint x: 399, endPoint y: 274, distance: 374.7
click at [399, 274] on input "This is pre-wash treatment done with our inhouse, innovative, aloe vera gel bas…" at bounding box center [258, 270] width 484 height 25
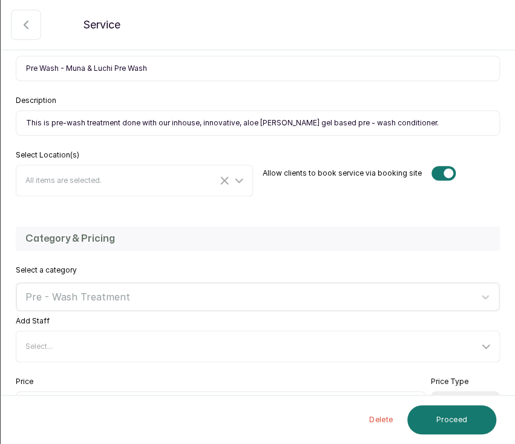
scroll to position [237, 0]
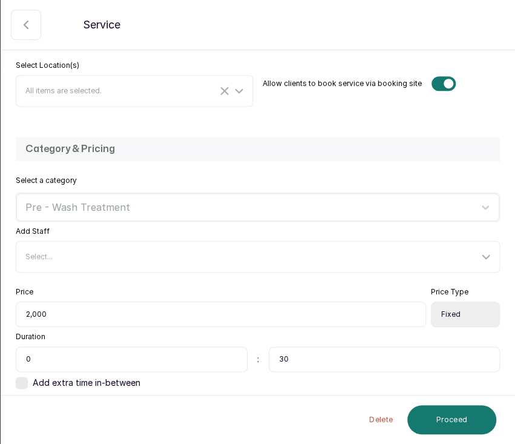
click at [459, 314] on select "Select Price Type Fixed From" at bounding box center [465, 313] width 69 height 25
select select "starting_at"
click at [431, 301] on select "Select Price Type Fixed From" at bounding box center [465, 313] width 69 height 25
click at [450, 419] on button "Proceed" at bounding box center [451, 419] width 89 height 29
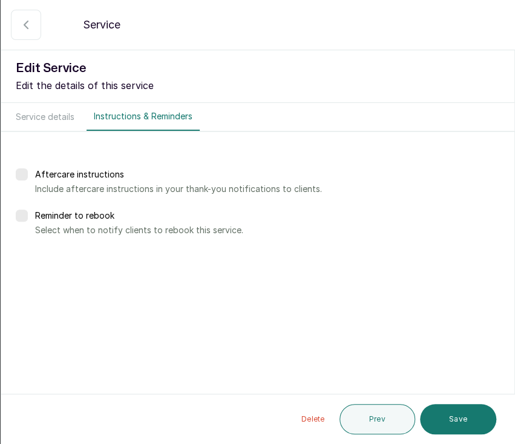
scroll to position [0, 0]
click at [452, 418] on button "Save" at bounding box center [458, 419] width 76 height 30
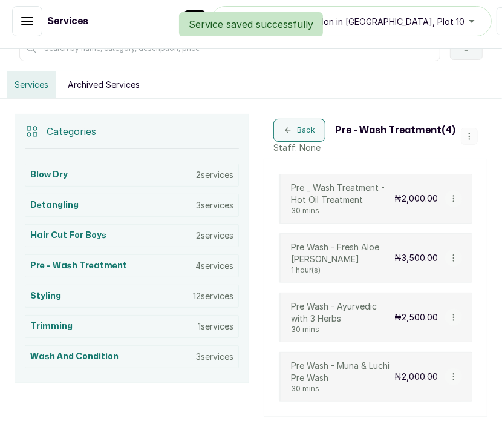
click at [395, 315] on p "₦2,500.00" at bounding box center [417, 317] width 44 height 12
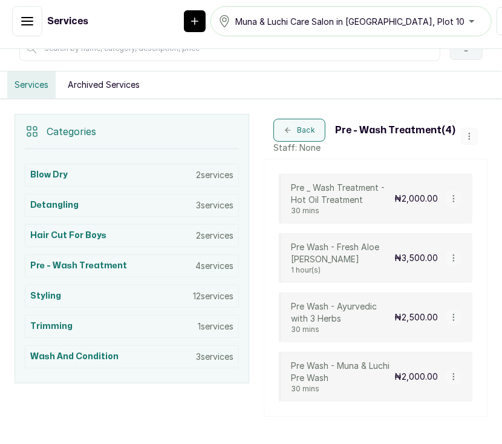
click at [395, 315] on p "₦2,500.00" at bounding box center [417, 317] width 44 height 12
click at [450, 318] on icon "button" at bounding box center [454, 317] width 8 height 8
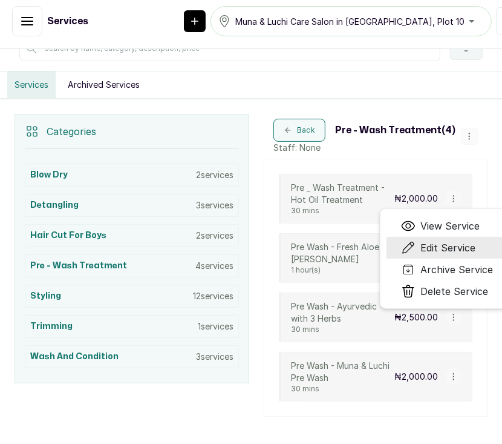
click at [440, 249] on span "Edit Service" at bounding box center [448, 247] width 55 height 15
select select "fixed"
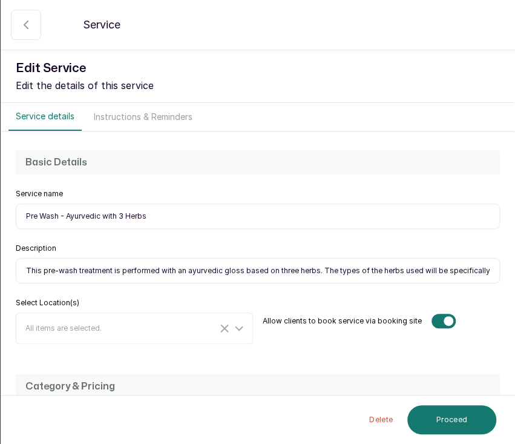
drag, startPoint x: 153, startPoint y: 217, endPoint x: -1, endPoint y: 216, distance: 153.8
click at [0, 216] on html "OM Oluchi Madubuike Home Calendar Sales Staff Clients Wallet Messaging Rewards …" at bounding box center [257, 219] width 515 height 450
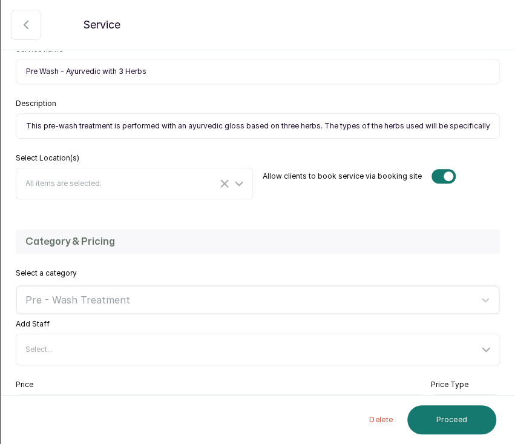
scroll to position [142, 0]
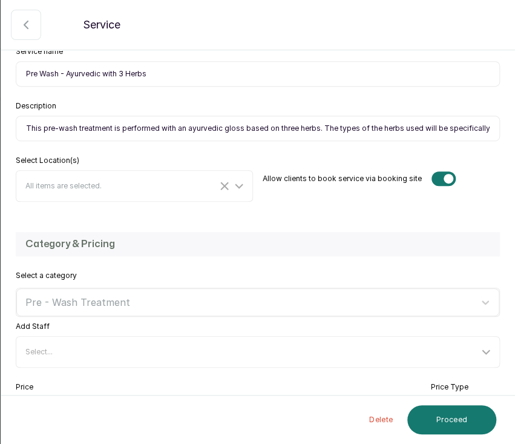
click at [30, 126] on input "This pre-wash treatment is performed with an ayurvedic gloss based on three her…" at bounding box center [258, 128] width 484 height 25
click at [339, 128] on input "This pre-wash treatment is performed with an ayurvedic gloss based on three her…" at bounding box center [258, 128] width 484 height 25
click at [377, 127] on input "This pre-wash treatment is performed with an ayurvedic gloss based on three her…" at bounding box center [258, 128] width 484 height 25
click at [397, 128] on input "This pre-wash treatment is performed with an ayurvedic gloss based on three her…" at bounding box center [258, 128] width 484 height 25
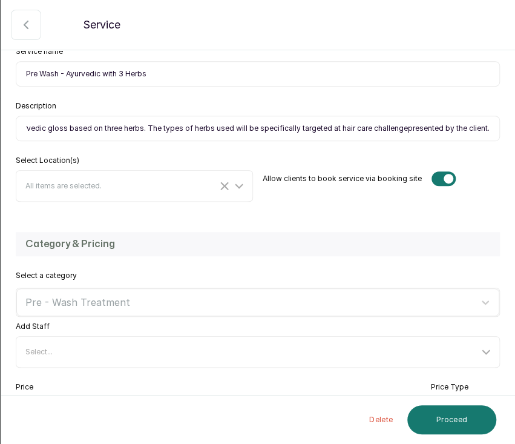
scroll to position [0, 177]
type input "This pre-wash treatment is performed with an ayurvedic gloss based on three her…"
click at [472, 159] on div "Allow clients to book service via booking site" at bounding box center [381, 179] width 237 height 46
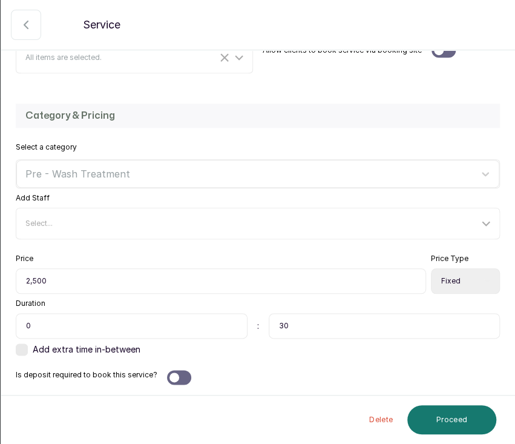
click at [449, 274] on select "Select Price Type Fixed From" at bounding box center [465, 280] width 69 height 25
select select "starting_at"
click at [431, 268] on select "Select Price Type Fixed From" at bounding box center [465, 280] width 69 height 25
click at [430, 423] on button "Proceed" at bounding box center [451, 419] width 89 height 29
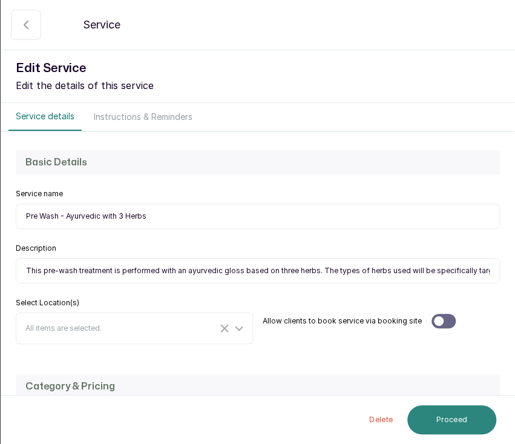
select select "weeks"
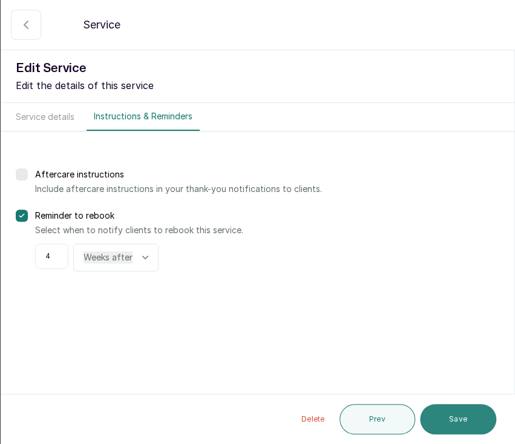
click at [432, 423] on button "Save" at bounding box center [458, 419] width 76 height 30
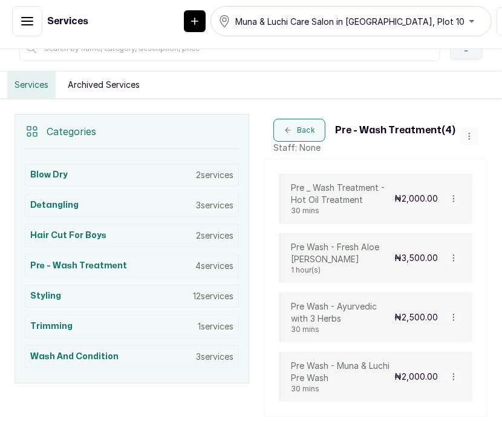
click at [362, 260] on p "Pre Wash - Fresh Aloe Vera" at bounding box center [343, 253] width 104 height 24
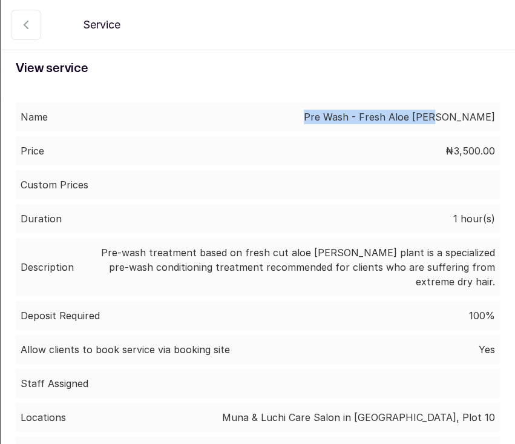
drag, startPoint x: 358, startPoint y: 117, endPoint x: 495, endPoint y: 113, distance: 137.5
click at [495, 113] on div "Name Pre Wash - Fresh Aloe Vera Price ₦3,500.00 Custom Prices Duration 1 hour(s…" at bounding box center [257, 284] width 513 height 392
click at [37, 24] on button "button" at bounding box center [26, 25] width 30 height 30
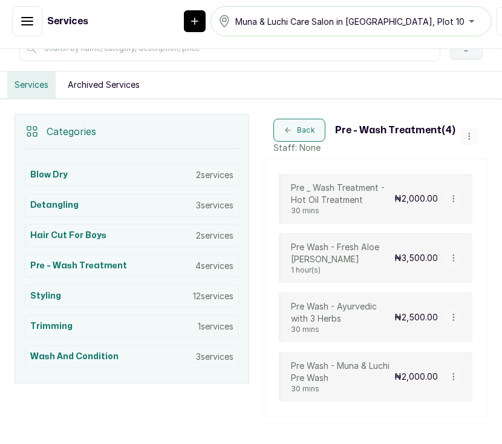
click at [453, 256] on icon "button" at bounding box center [453, 258] width 1 height 6
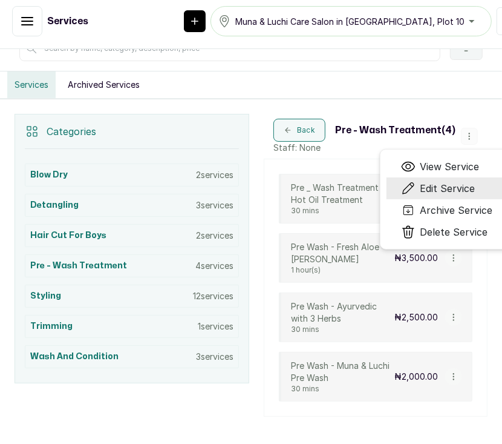
click at [441, 188] on span "Edit Service" at bounding box center [448, 188] width 55 height 15
select select "fixed"
select select "percentage"
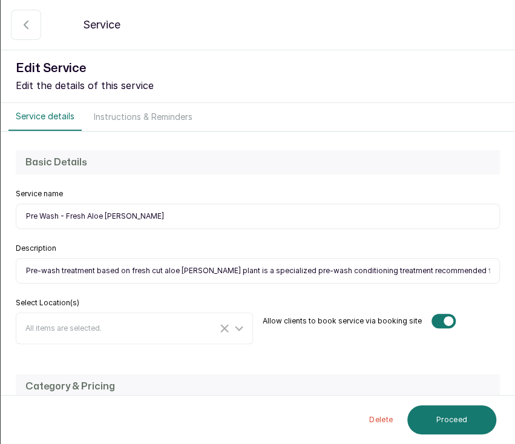
drag, startPoint x: 131, startPoint y: 219, endPoint x: -1, endPoint y: 220, distance: 132.0
click at [0, 220] on html "OM Oluchi Madubuike Home Calendar Sales Staff Clients Wallet Messaging Rewards …" at bounding box center [257, 219] width 515 height 450
click at [33, 277] on input "Pre-wash treatment based on fresh cut aloe vera plant is a specialized pre-wash…" at bounding box center [258, 270] width 484 height 25
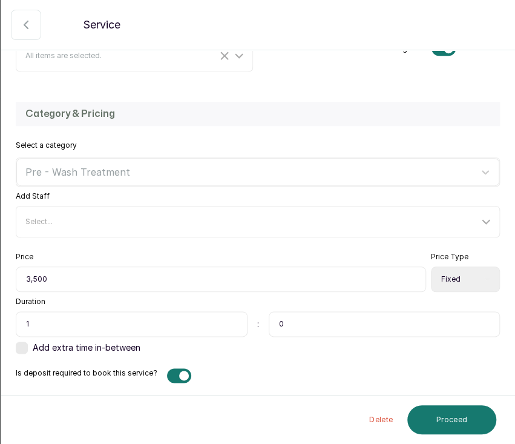
scroll to position [276, 0]
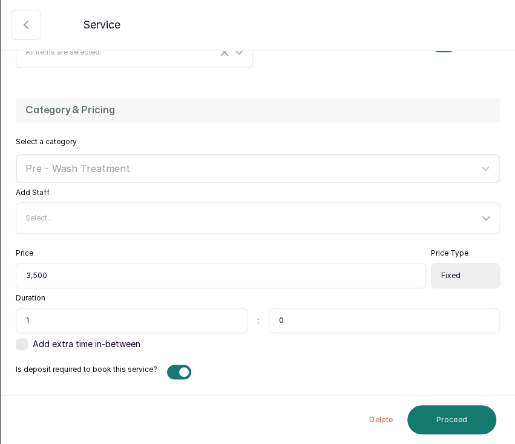
click at [462, 274] on select "Select Price Type Fixed From" at bounding box center [465, 275] width 69 height 25
select select "starting_at"
click at [431, 263] on select "Select Price Type Fixed From" at bounding box center [465, 275] width 69 height 25
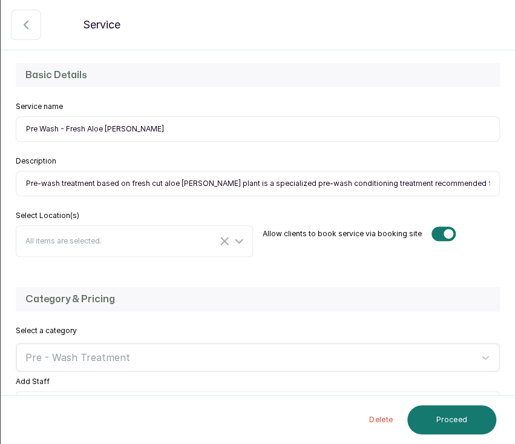
scroll to position [84, 0]
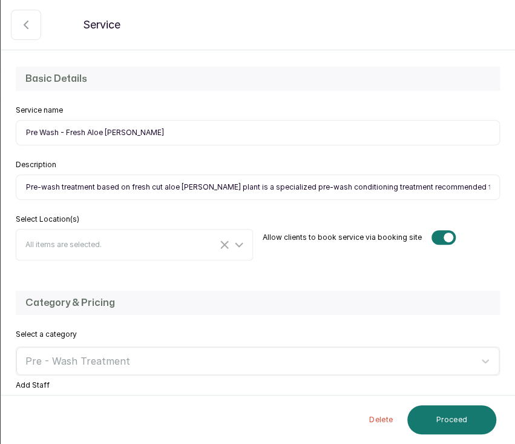
click at [312, 183] on input "Pre-wash treatment based on fresh cut aloe vera plant is a specialized pre-wash…" at bounding box center [258, 186] width 484 height 25
paste input "A pre-wash treatment based on a fresh aloe vera plant is a specialised conditio…"
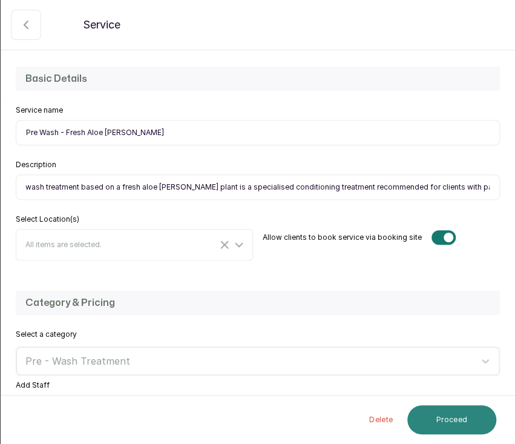
type input "A pre-wash treatment based on a fresh aloe vera plant is a specialised conditio…"
click at [468, 415] on button "Proceed" at bounding box center [451, 419] width 89 height 29
select select "weeks"
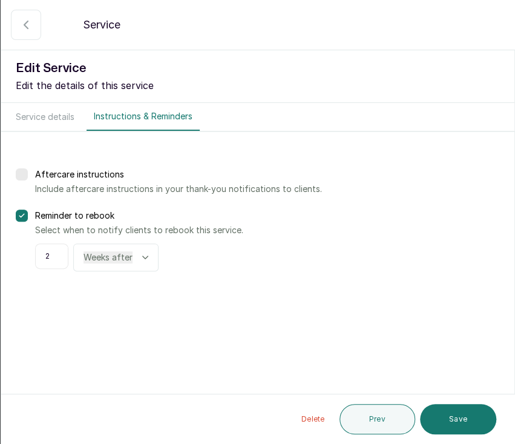
click at [468, 415] on button "Save" at bounding box center [458, 419] width 76 height 30
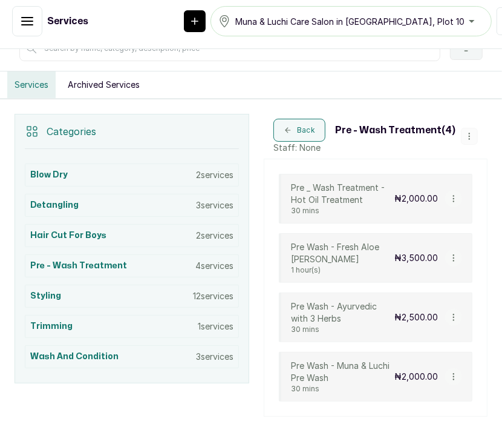
click at [430, 194] on div "₦2,000.00" at bounding box center [429, 198] width 68 height 17
click at [450, 199] on icon "button" at bounding box center [454, 198] width 8 height 8
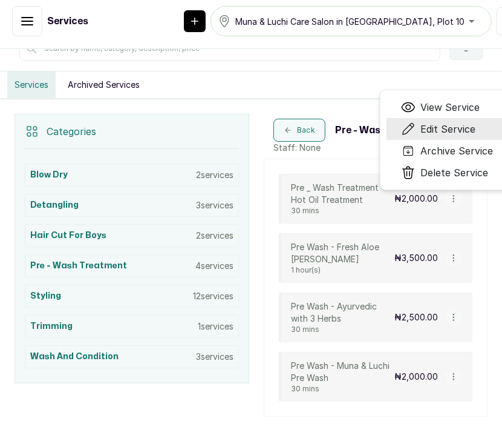
click at [436, 127] on span "Edit Service" at bounding box center [448, 129] width 55 height 15
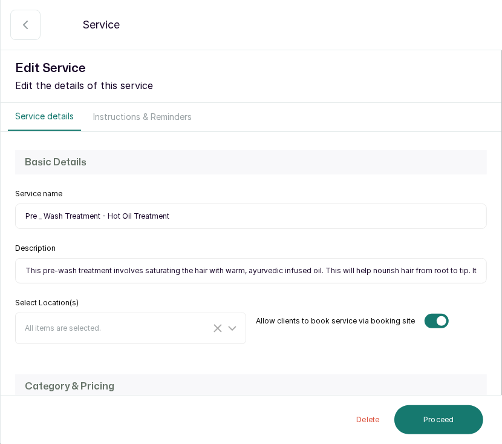
select select "fixed"
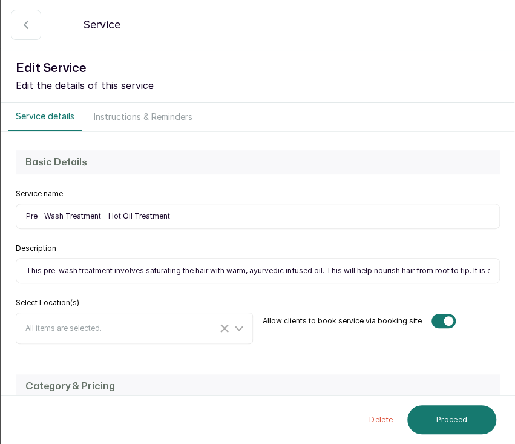
drag, startPoint x: 183, startPoint y: 214, endPoint x: 21, endPoint y: 223, distance: 162.5
click at [21, 223] on input "Pre _ Wash Treatment - Hot Oil Treatment" at bounding box center [258, 215] width 484 height 25
click at [47, 213] on input "Pre _ Wash Treatment - Hot Oil Treatment" at bounding box center [258, 215] width 484 height 25
type input "Pre - Wash Treatment - Hot Oil Treatment"
click at [160, 270] on input "This pre-wash treatment involves saturating the hair with warm, ayurvedic infus…" at bounding box center [258, 270] width 484 height 25
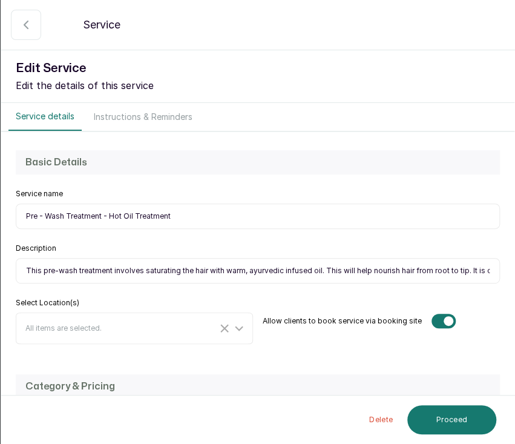
click at [331, 269] on input "This pre-wash treatment involves saturating the hair with warm, ayurvedic infus…" at bounding box center [258, 270] width 484 height 25
click at [422, 274] on input "This pre-wash treatment involves saturating the hair with warm, ayurvedic infus…" at bounding box center [258, 270] width 484 height 25
click at [403, 271] on input "This pre-wash treatment involves saturating the hair with warm, ayurvedic infus…" at bounding box center [258, 270] width 484 height 25
type input "This pre-wash treatment involves saturating the hair with warm, ayurvedic infus…"
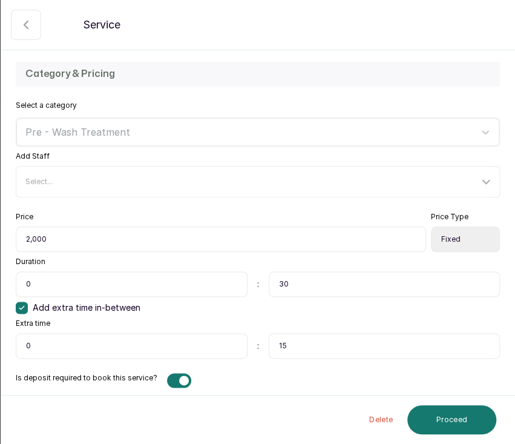
scroll to position [304, 0]
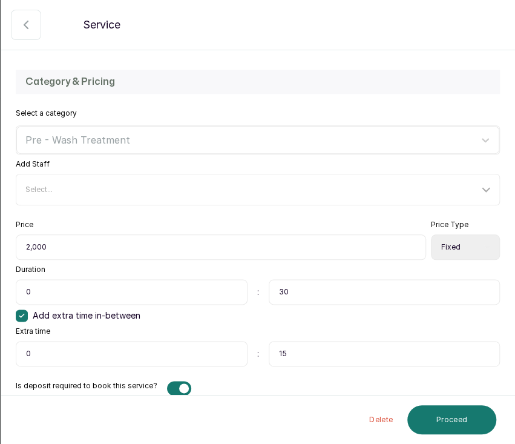
click at [466, 245] on select "Select Price Type Fixed From" at bounding box center [465, 246] width 69 height 25
select select "starting_at"
click at [431, 234] on select "Select Price Type Fixed From" at bounding box center [465, 246] width 69 height 25
click at [447, 417] on button "Proceed" at bounding box center [451, 419] width 89 height 29
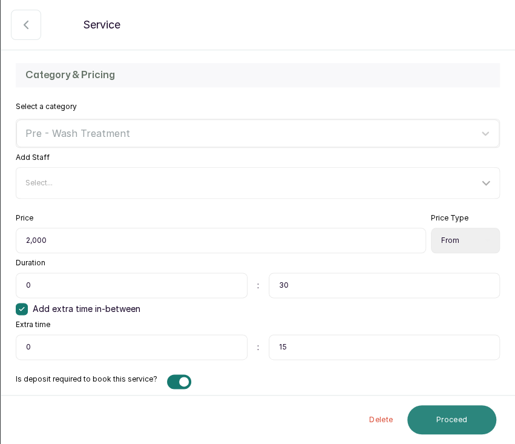
click at [450, 419] on button "Proceed" at bounding box center [451, 419] width 89 height 29
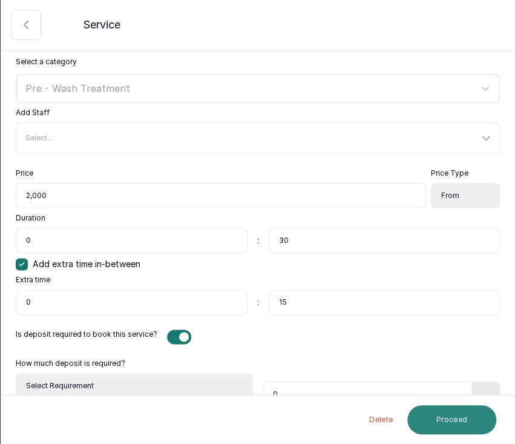
click at [438, 418] on button "Proceed" at bounding box center [451, 419] width 89 height 29
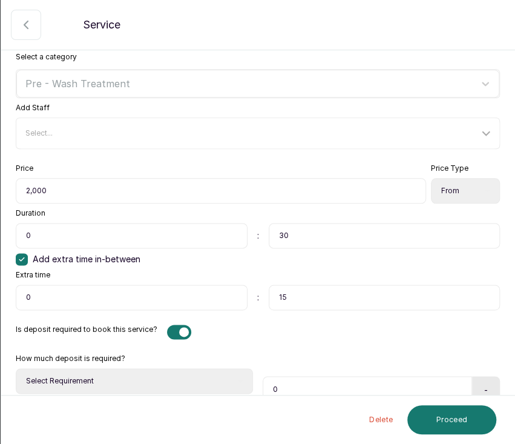
scroll to position [384, 0]
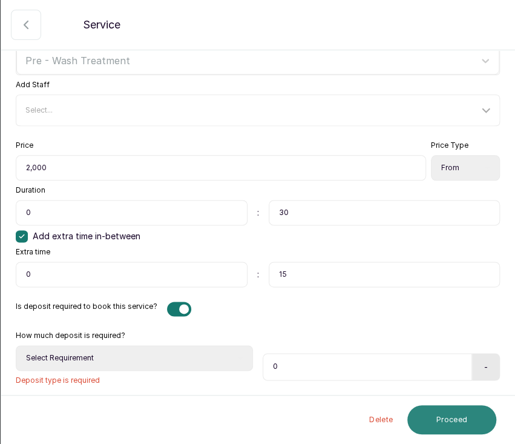
click at [458, 412] on button "Proceed" at bounding box center [451, 419] width 89 height 29
click at [228, 363] on select "Select Requirement Percentage Fixed Amount" at bounding box center [134, 357] width 237 height 25
select select "percentage"
click at [16, 355] on select "Select Requirement Percentage Fixed Amount" at bounding box center [134, 357] width 237 height 25
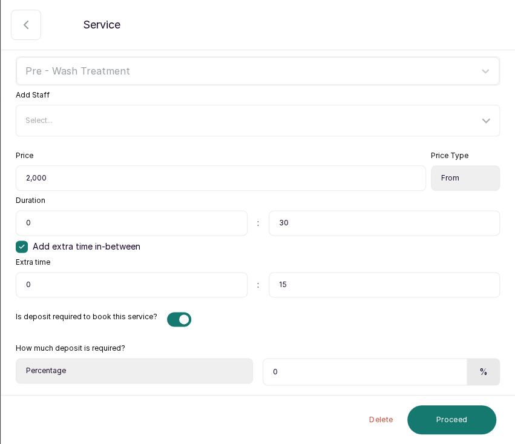
click at [294, 370] on input "0" at bounding box center [365, 371] width 205 height 27
type input "100"
click at [444, 417] on button "Proceed" at bounding box center [451, 419] width 89 height 29
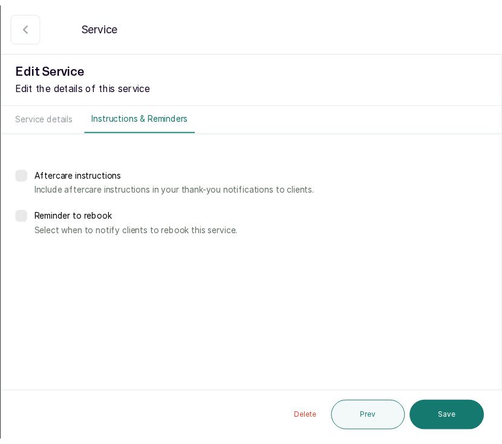
scroll to position [0, 0]
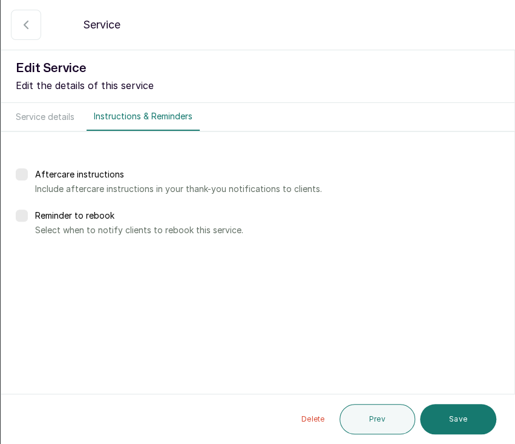
click at [444, 417] on button "Save" at bounding box center [458, 419] width 76 height 30
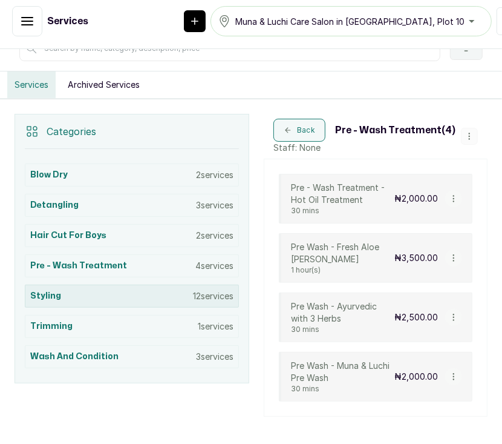
click at [63, 298] on div "Styling 12 services" at bounding box center [132, 295] width 214 height 23
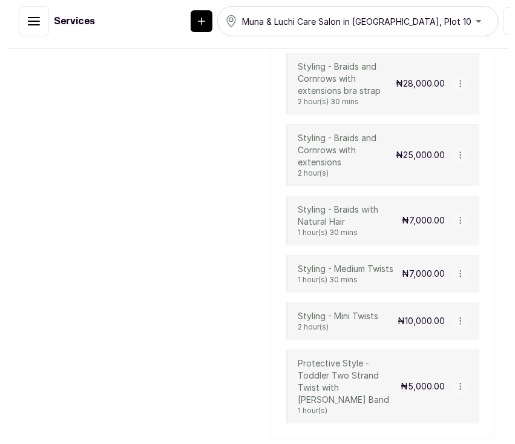
scroll to position [768, 0]
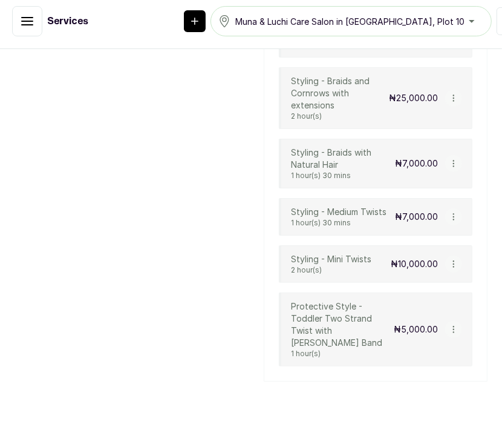
click at [450, 329] on icon "button" at bounding box center [454, 329] width 8 height 8
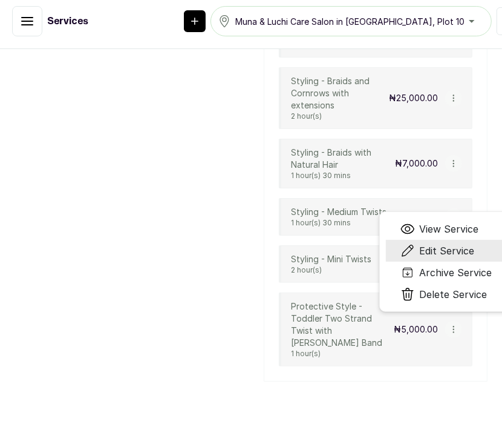
click at [428, 258] on span "Edit Service" at bounding box center [447, 250] width 55 height 15
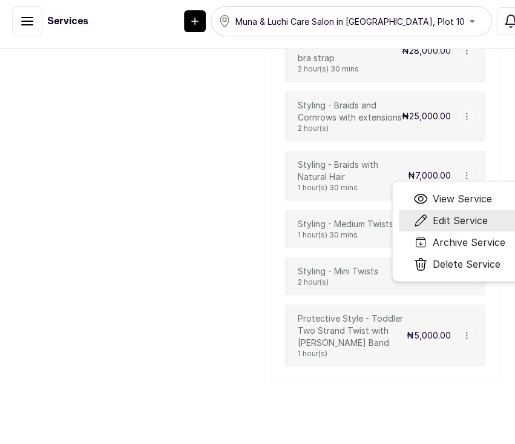
scroll to position [744, 0]
select select "fixed"
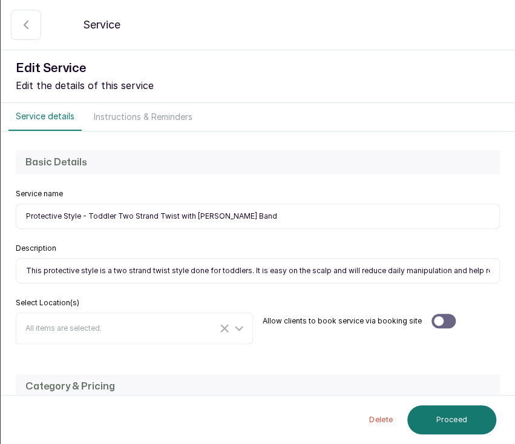
drag, startPoint x: 282, startPoint y: 217, endPoint x: 16, endPoint y: 219, distance: 265.7
click at [16, 219] on input "Protective Style - Toddler Two Strand Twist with Koko Rubber Band" at bounding box center [258, 215] width 484 height 25
click at [276, 268] on input "This protective style is a two strand twist style done for toddlers. It is easy…" at bounding box center [258, 270] width 484 height 25
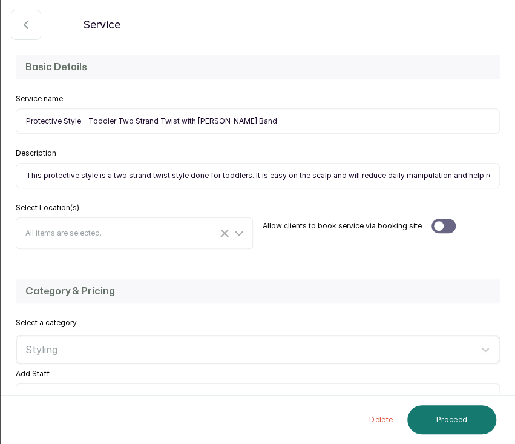
scroll to position [88, 0]
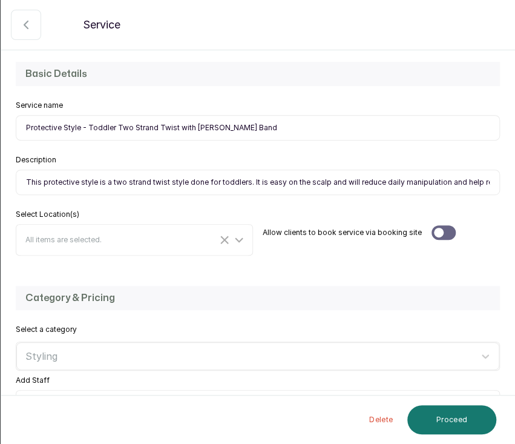
click at [442, 171] on input "This protective style is a two strand twist style done for toddlers. It is easy…" at bounding box center [258, 181] width 484 height 25
paste input "-strand twist style done for toddlers. It is gentle on the scalp and reduces da…"
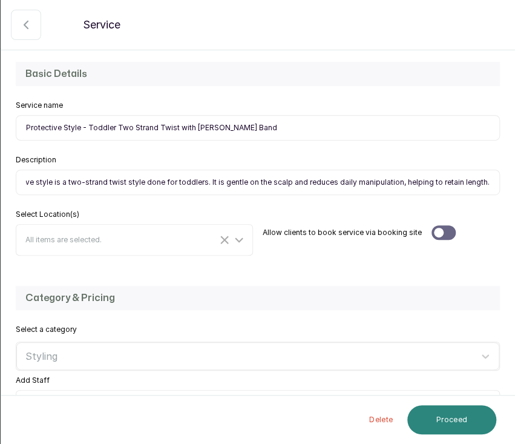
type input "This protective style is a two-strand twist style done for toddlers. It is gent…"
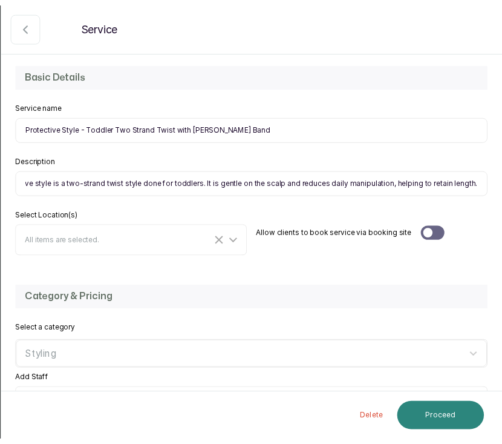
scroll to position [0, 0]
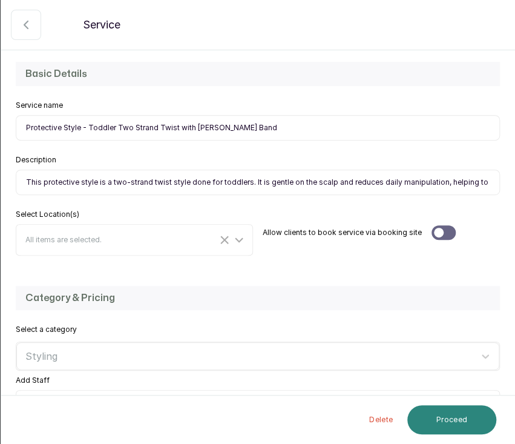
click at [451, 420] on button "Proceed" at bounding box center [451, 419] width 89 height 29
select select "weeks"
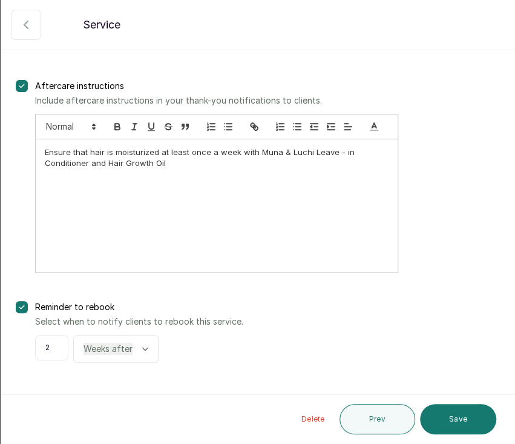
click at [451, 420] on button "Save" at bounding box center [458, 419] width 76 height 30
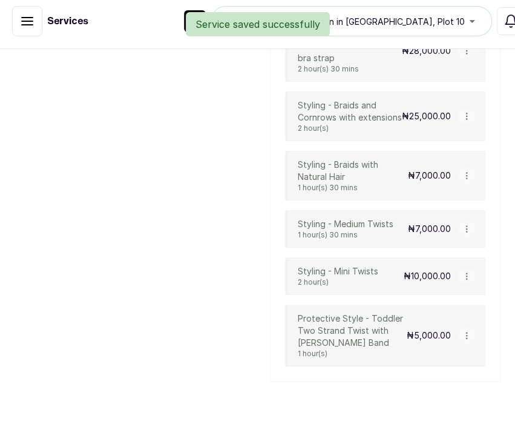
scroll to position [756, 0]
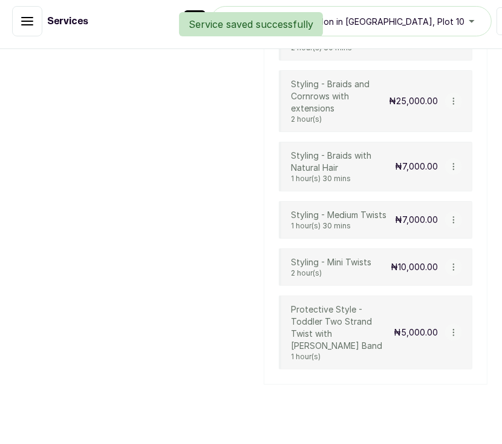
click at [450, 271] on icon "button" at bounding box center [454, 267] width 8 height 8
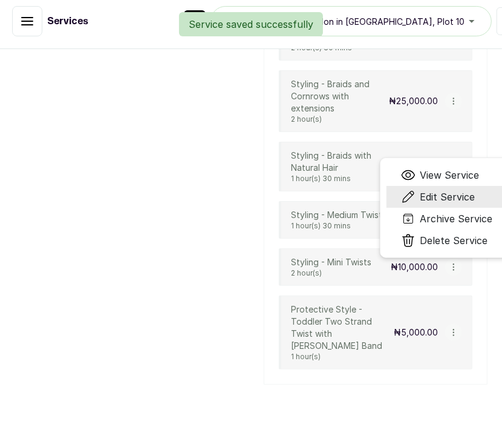
click at [432, 204] on span "Edit Service" at bounding box center [448, 196] width 55 height 15
select select "fixed"
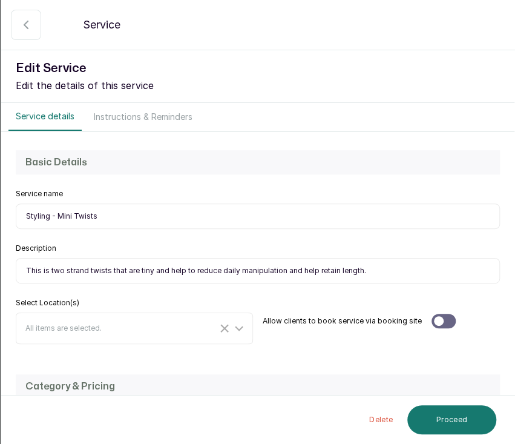
scroll to position [744, 0]
click at [102, 222] on input "Styling - Mini Twists" at bounding box center [258, 215] width 484 height 25
drag, startPoint x: 102, startPoint y: 222, endPoint x: 18, endPoint y: 218, distance: 84.2
click at [18, 218] on input "Styling - Mini Twists" at bounding box center [258, 215] width 484 height 25
click at [380, 273] on input "This is two strand twists that are tiny and help to reduce daily manipulation a…" at bounding box center [258, 270] width 484 height 25
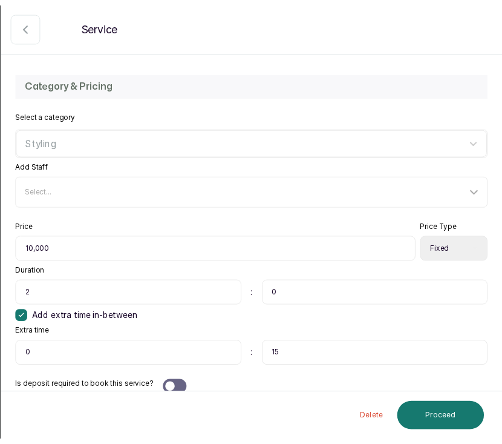
scroll to position [304, 0]
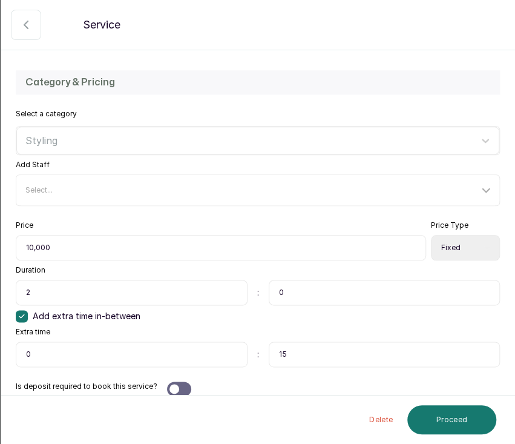
click at [34, 34] on button "button" at bounding box center [26, 25] width 30 height 30
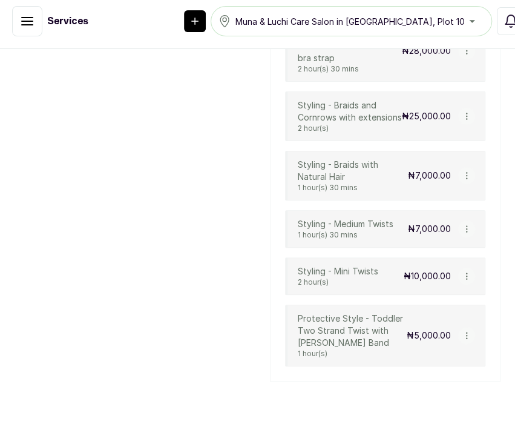
scroll to position [756, 0]
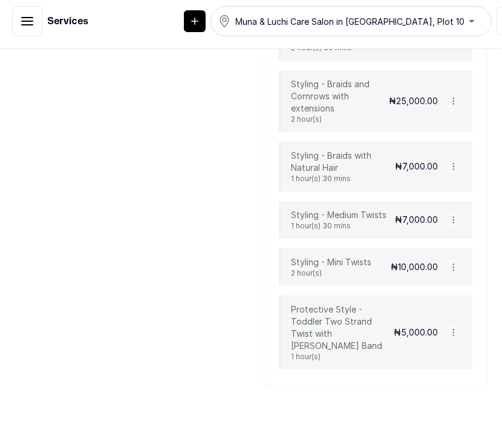
click at [446, 228] on button "button" at bounding box center [454, 219] width 17 height 17
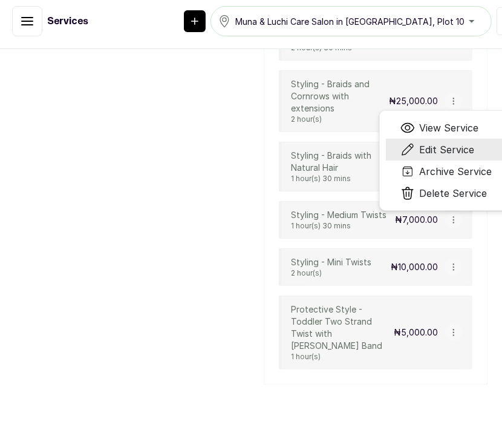
click at [436, 157] on span "Edit Service" at bounding box center [447, 149] width 55 height 15
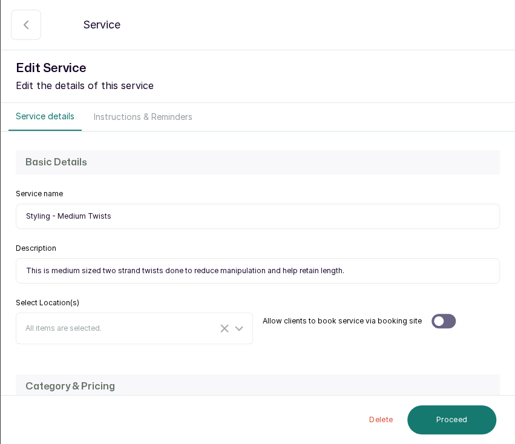
scroll to position [744, 0]
drag, startPoint x: 118, startPoint y: 214, endPoint x: 21, endPoint y: 217, distance: 97.5
click at [21, 217] on input "Styling - Medium Twists" at bounding box center [258, 215] width 484 height 25
click at [359, 276] on input "This is medium sized two strand twists done to reduce manipulation and help ret…" at bounding box center [258, 270] width 484 height 25
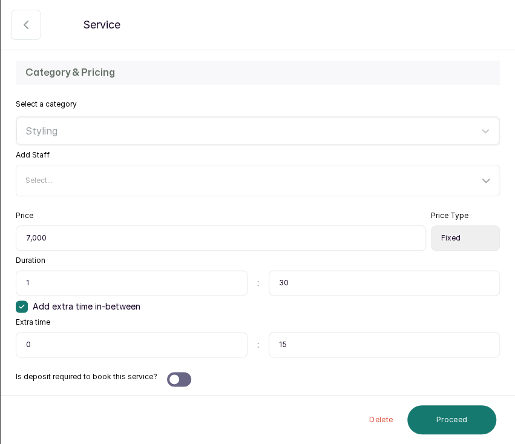
scroll to position [315, 0]
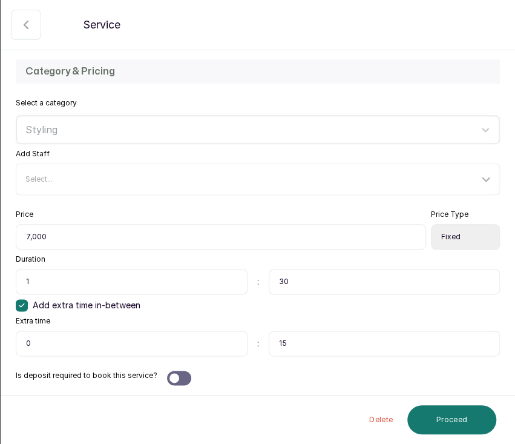
click at [450, 239] on select "Select Price Type Fixed From" at bounding box center [465, 236] width 69 height 25
select select "starting_at"
click at [431, 224] on select "Select Price Type Fixed From" at bounding box center [465, 236] width 69 height 25
click at [446, 422] on button "Proceed" at bounding box center [451, 419] width 89 height 29
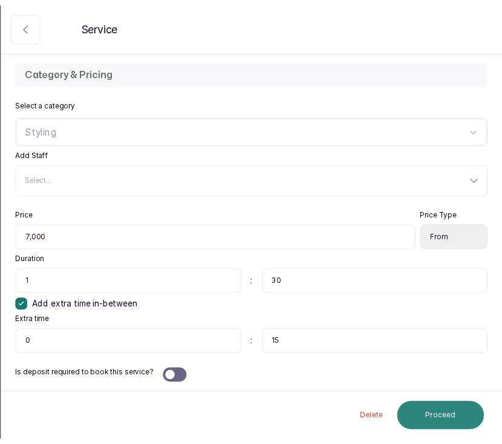
scroll to position [0, 0]
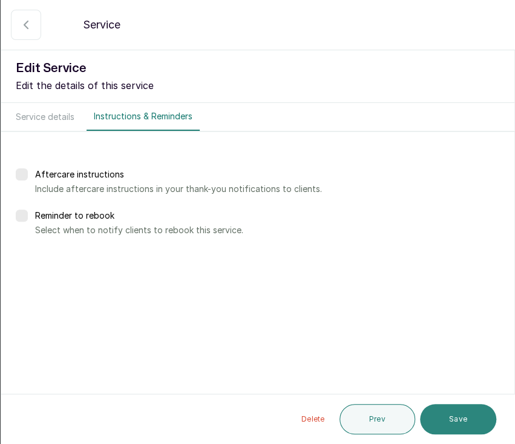
click at [464, 419] on button "Save" at bounding box center [458, 419] width 76 height 30
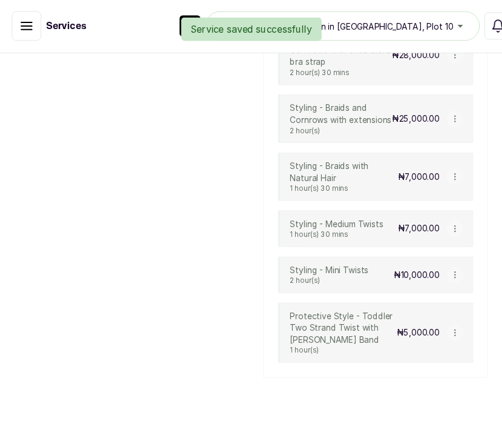
scroll to position [756, 0]
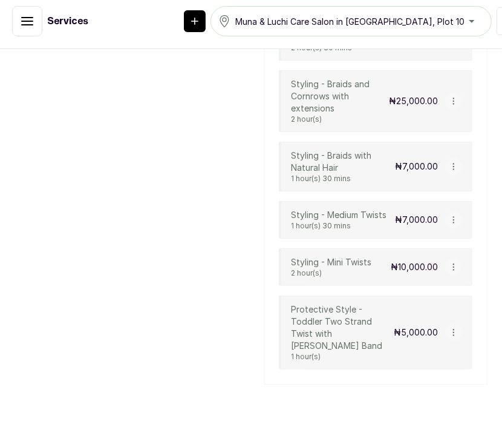
click at [450, 224] on icon "button" at bounding box center [454, 219] width 8 height 8
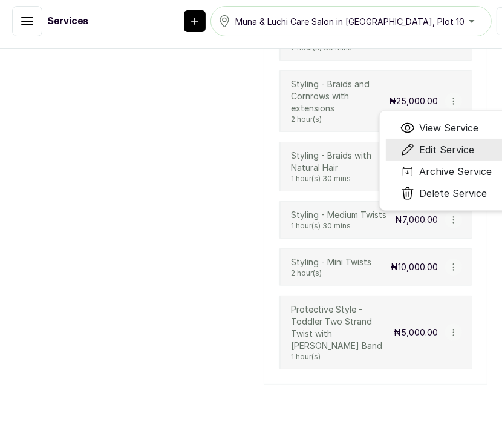
click at [427, 157] on span "Edit Service" at bounding box center [447, 149] width 55 height 15
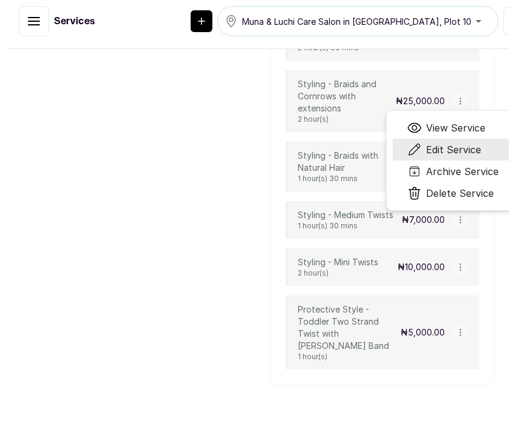
scroll to position [744, 0]
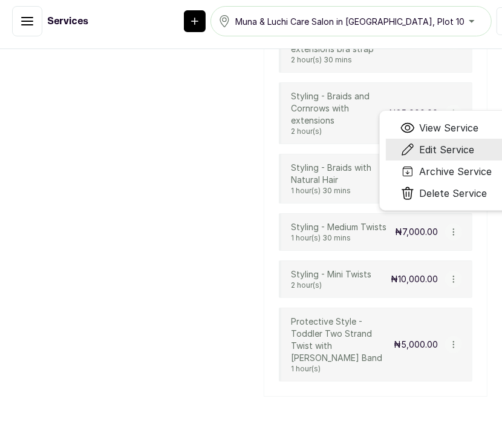
select select "starting_at"
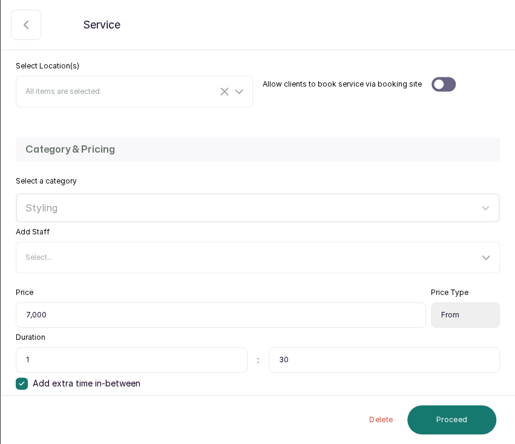
scroll to position [315, 0]
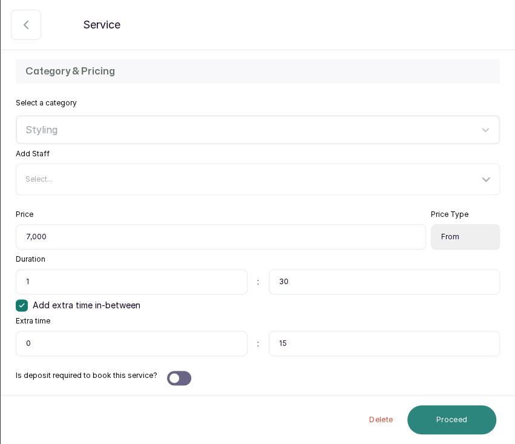
click at [461, 427] on button "Proceed" at bounding box center [451, 419] width 89 height 29
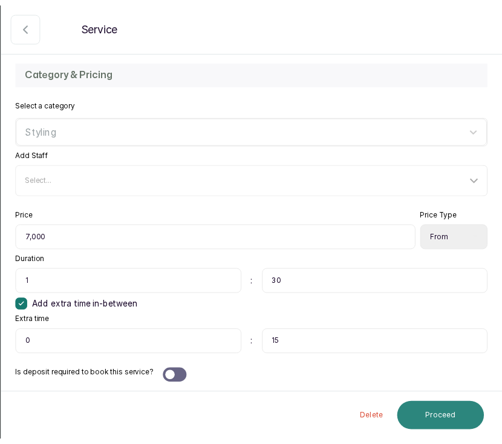
scroll to position [0, 0]
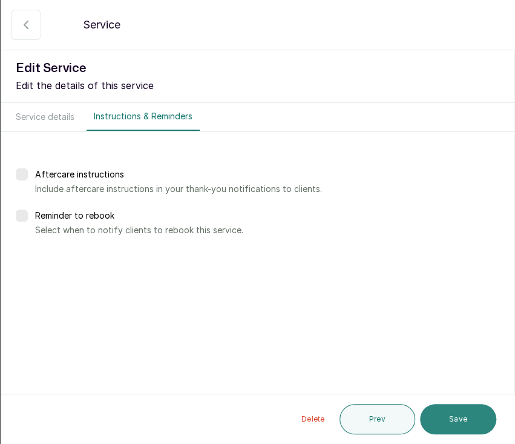
click at [438, 423] on button "Save" at bounding box center [458, 419] width 76 height 30
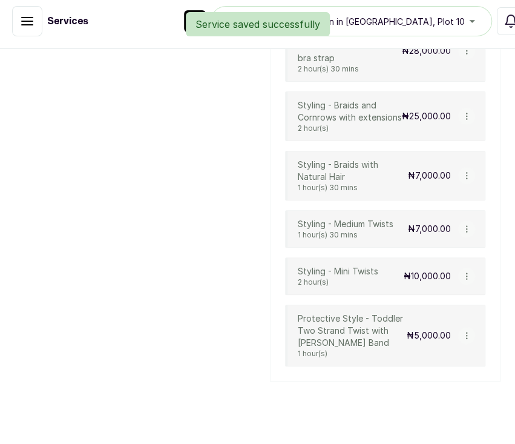
scroll to position [756, 0]
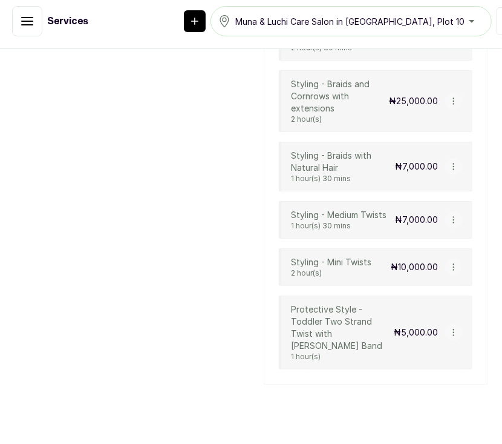
click at [453, 104] on icon "button" at bounding box center [453, 101] width 1 height 6
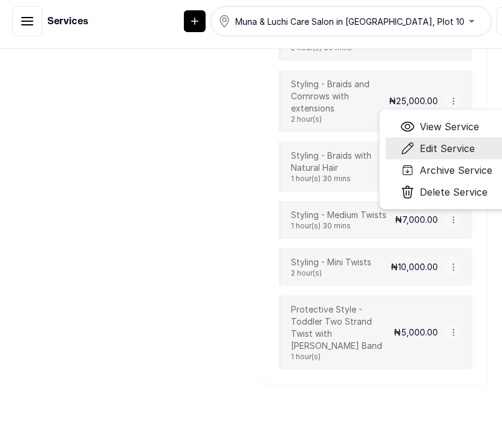
click at [431, 156] on span "Edit Service" at bounding box center [447, 148] width 55 height 15
select select "fixed"
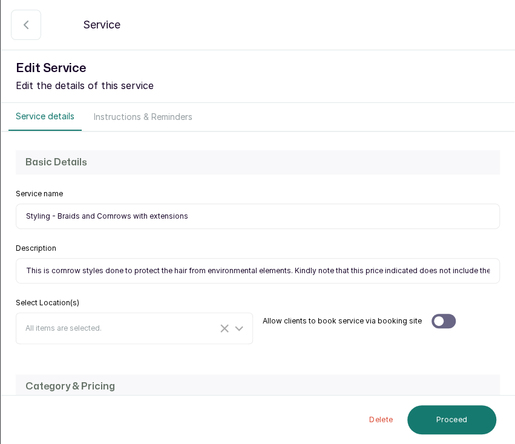
scroll to position [744, 0]
click at [199, 218] on input "Styling - Braids and Cornrows with extensions" at bounding box center [258, 215] width 484 height 25
click at [20, 268] on input "This is cornrow styles done to protect the hair from environmental elements. Ki…" at bounding box center [258, 270] width 484 height 25
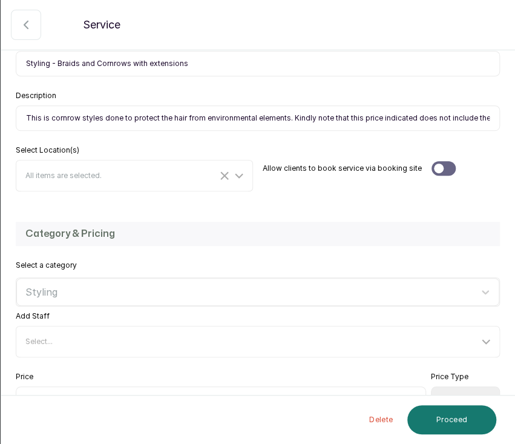
scroll to position [151, 0]
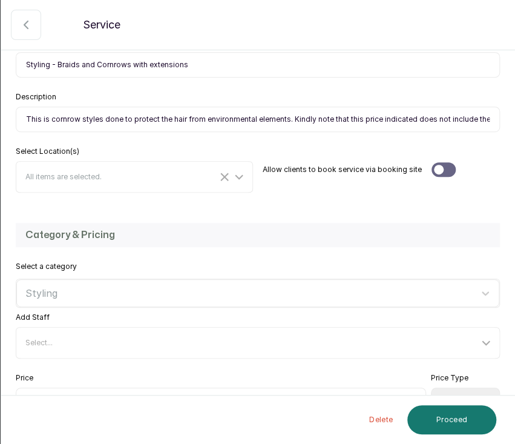
click at [99, 120] on input "This is cornrow styles done to protect the hair from environmental elements. Ki…" at bounding box center [258, 119] width 484 height 25
click at [79, 120] on input "This is cornrow style done to protect the hair from environmental elements. Kin…" at bounding box center [258, 119] width 484 height 25
type input "This is cornrow or braided style done to protect the hair from environmental el…"
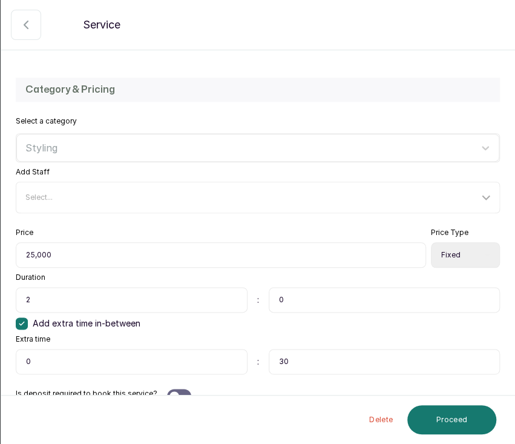
scroll to position [315, 0]
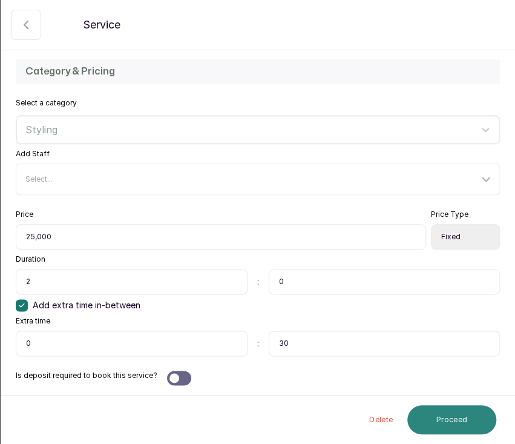
click at [458, 408] on button "Proceed" at bounding box center [451, 419] width 89 height 29
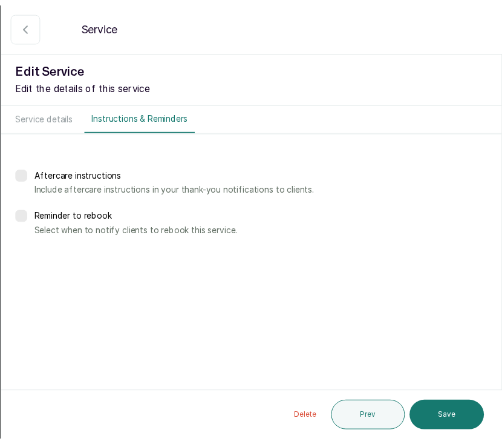
scroll to position [0, 0]
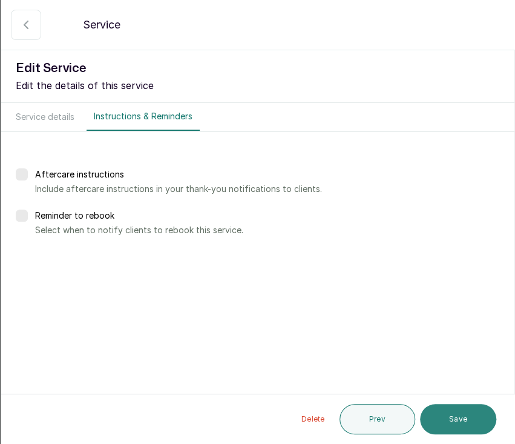
click at [472, 416] on button "Save" at bounding box center [458, 419] width 76 height 30
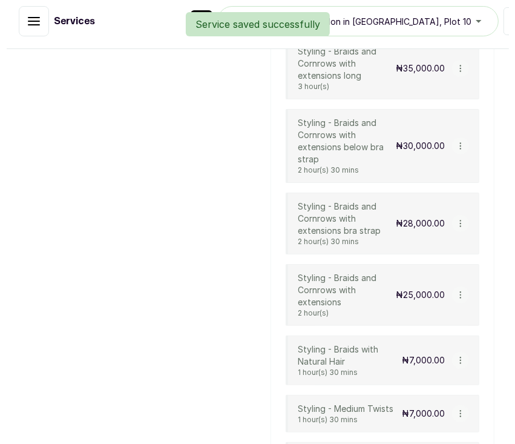
scroll to position [561, 0]
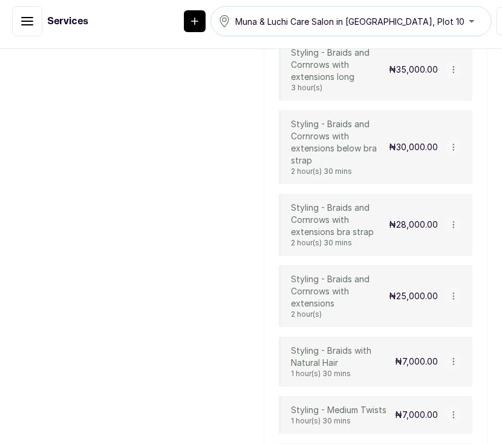
click at [451, 234] on div "Styling - Braids and Cornrows with extensions bra strap 2 hour(s) 30 mins ₦28,0…" at bounding box center [376, 225] width 194 height 62
click at [450, 229] on icon "button" at bounding box center [454, 224] width 8 height 8
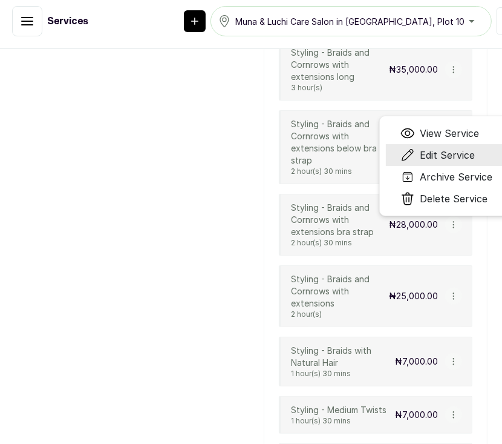
click at [427, 162] on span "Edit Service" at bounding box center [447, 155] width 55 height 15
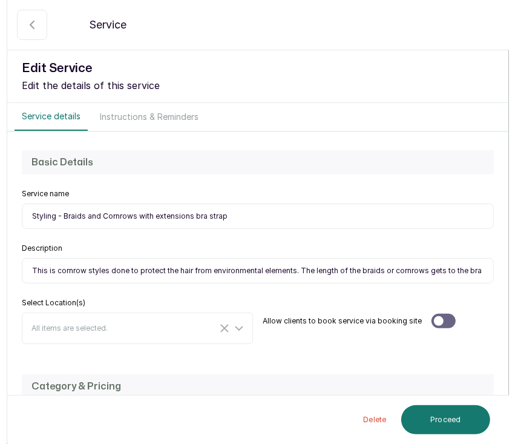
scroll to position [548, 0]
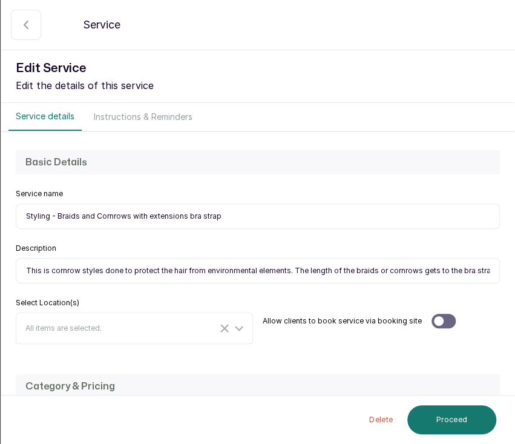
click at [218, 219] on input "Styling - Braids and Cornrows with extensions bra strap" at bounding box center [258, 215] width 484 height 25
click at [441, 271] on input "This is cornrow styles done to protect the hair from environmental elements. Th…" at bounding box center [258, 270] width 484 height 25
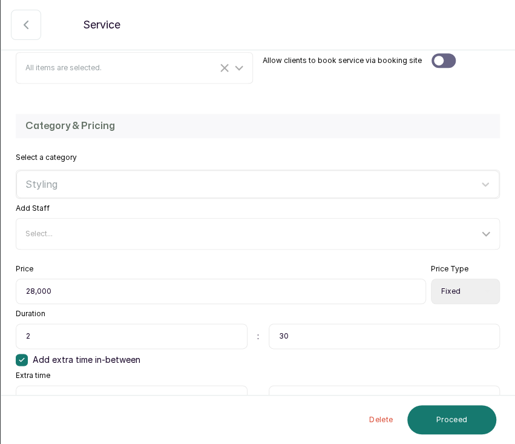
scroll to position [261, 0]
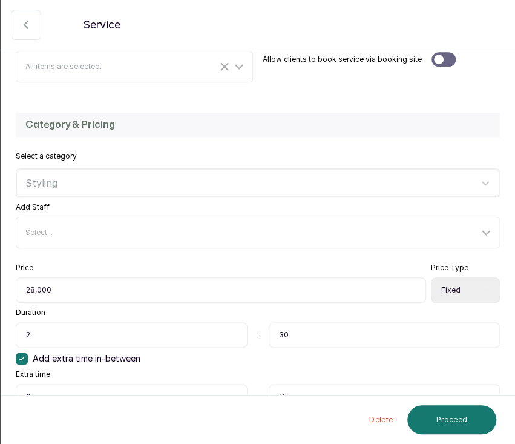
click at [465, 284] on select "Select Price Type Fixed From" at bounding box center [465, 289] width 69 height 25
select select "starting_at"
click at [431, 277] on select "Select Price Type Fixed From" at bounding box center [465, 289] width 69 height 25
click at [463, 414] on button "Proceed" at bounding box center [451, 419] width 89 height 29
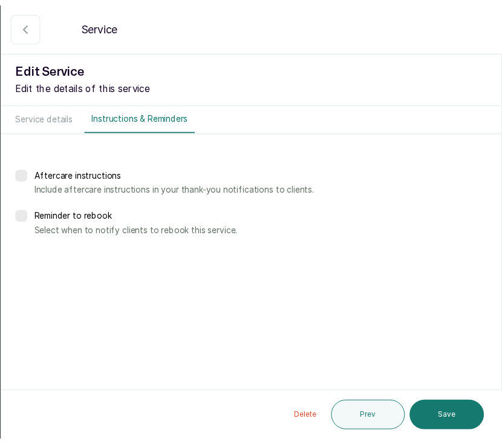
scroll to position [0, 0]
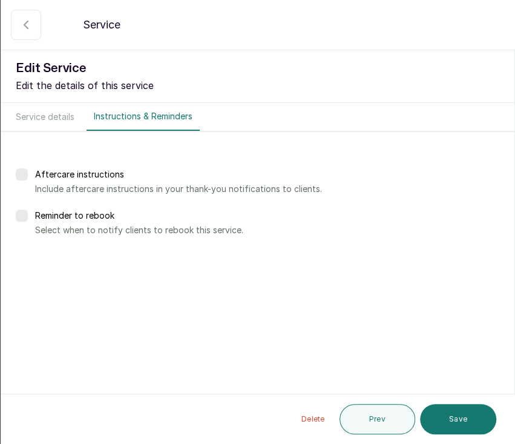
click at [463, 414] on button "Save" at bounding box center [458, 419] width 76 height 30
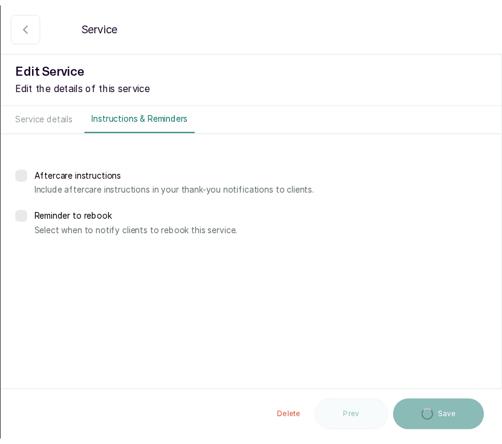
scroll to position [561, 0]
